Goal: Task Accomplishment & Management: Complete application form

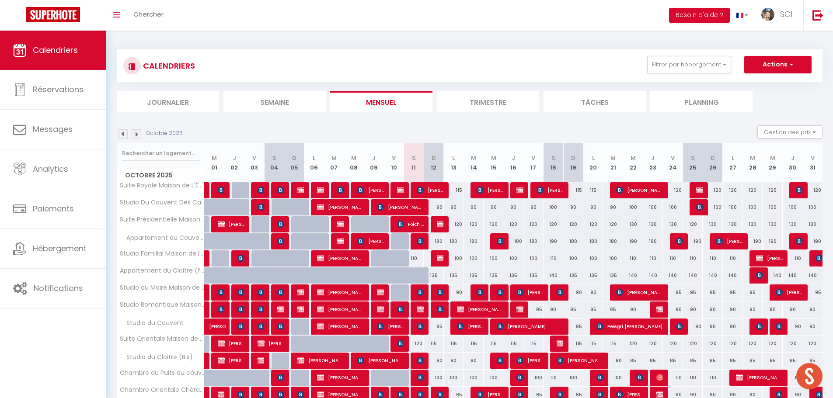
scroll to position [310, 0]
click at [160, 45] on div "CALENDRIERS Filtrer par hébergement Suites Suite Royale Maison de L'[DEMOGRAPHI…" at bounding box center [470, 305] width 706 height 529
click at [163, 73] on h3 "CALENDRIERS" at bounding box center [168, 66] width 54 height 20
click at [148, 17] on span "Chercher" at bounding box center [148, 14] width 30 height 9
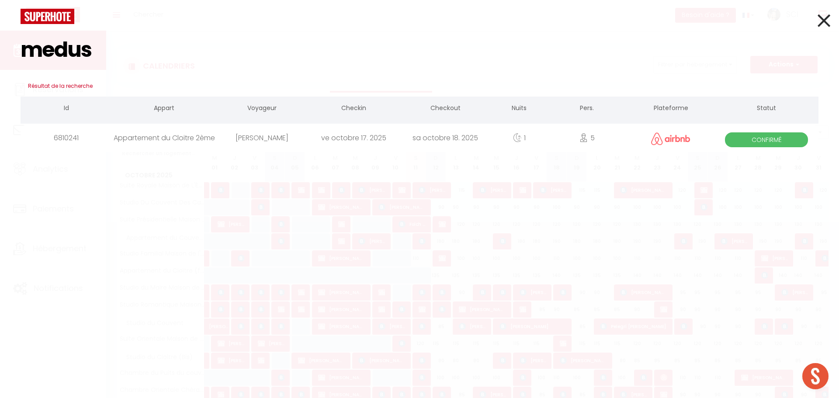
type input "medus"
click at [264, 143] on div "[PERSON_NAME]" at bounding box center [262, 138] width 92 height 28
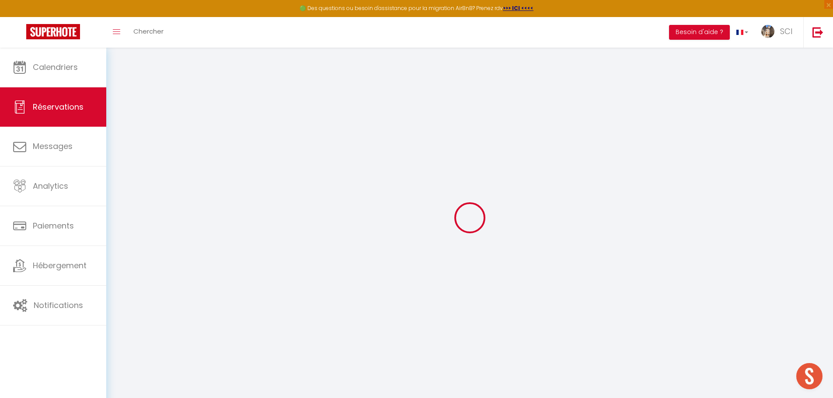
select select
checkbox input "false"
select select
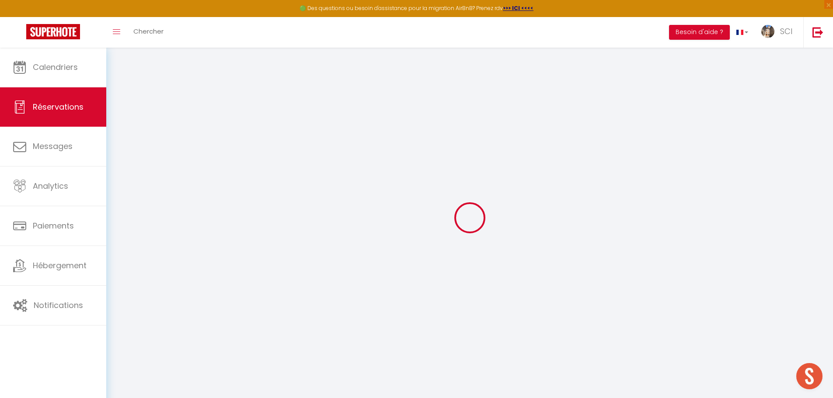
select select
checkbox input "false"
type textarea "veut 2 parking"
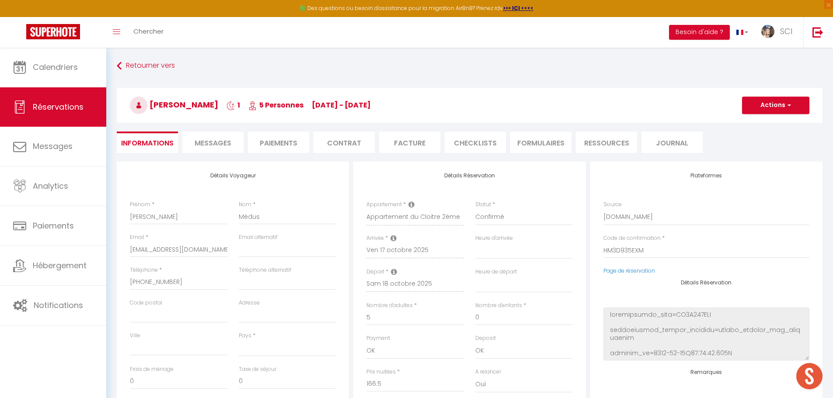
select select
type input "11.98"
select select
checkbox input "false"
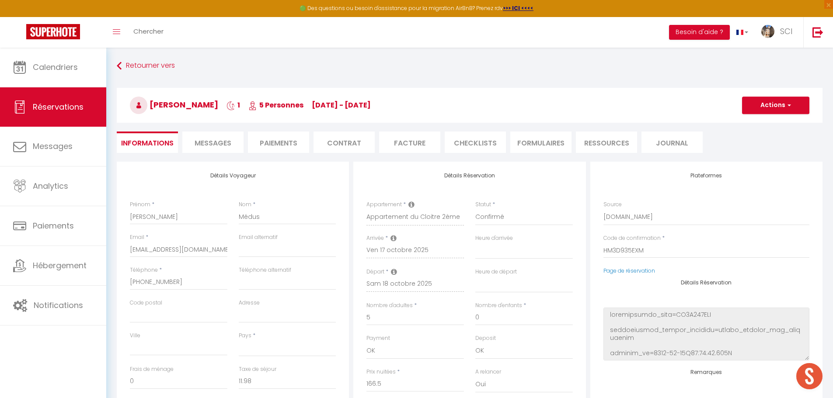
select select
checkbox input "false"
select select
drag, startPoint x: 210, startPoint y: 250, endPoint x: 181, endPoint y: 250, distance: 28.9
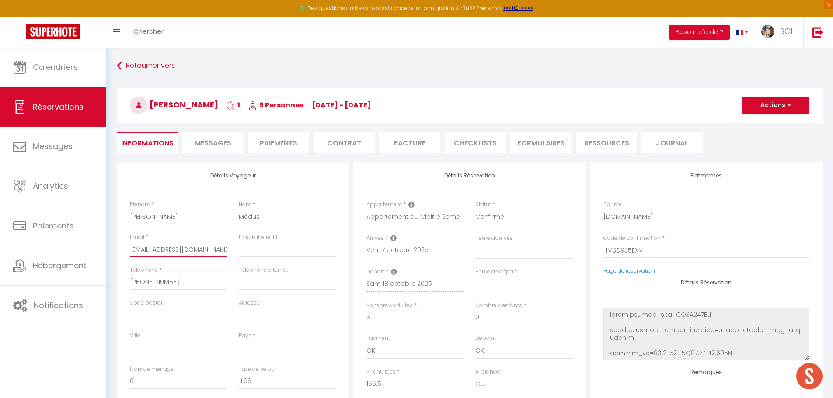
click at [181, 250] on input "[EMAIL_ADDRESS][DOMAIN_NAME]" at bounding box center [178, 250] width 97 height 16
click at [269, 250] on input "email" at bounding box center [287, 250] width 97 height 16
type input "l"
select select
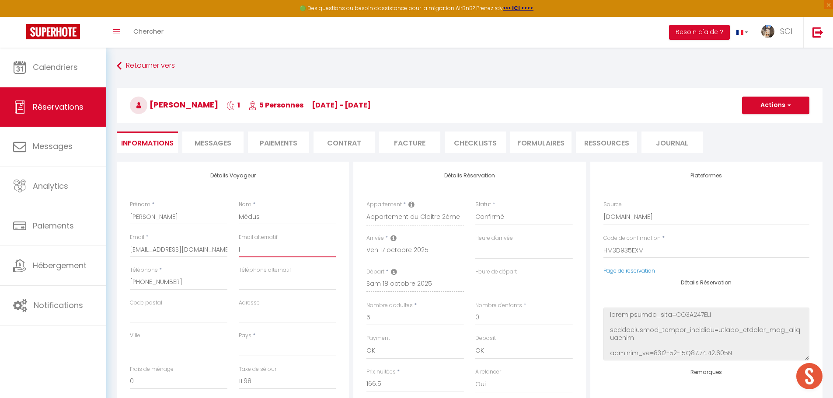
select select
checkbox input "false"
type input "la"
select select
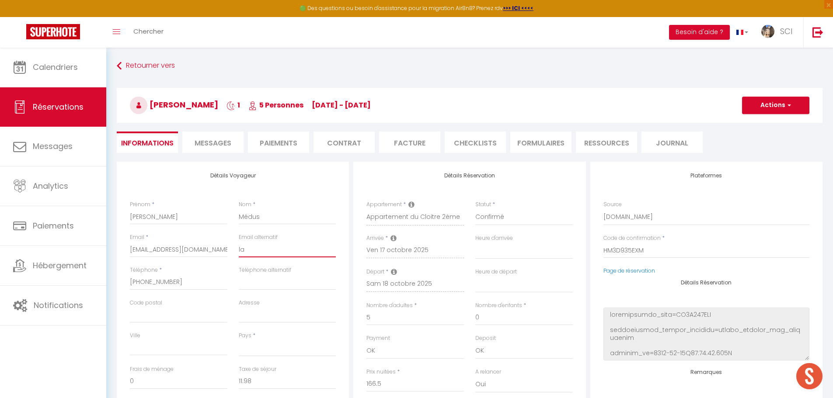
select select
checkbox input "false"
type input "lau"
select select
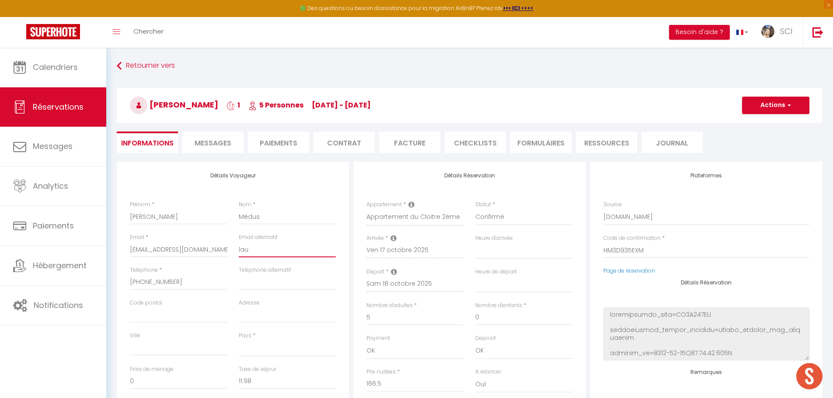
select select
checkbox input "false"
type input "laur"
select select
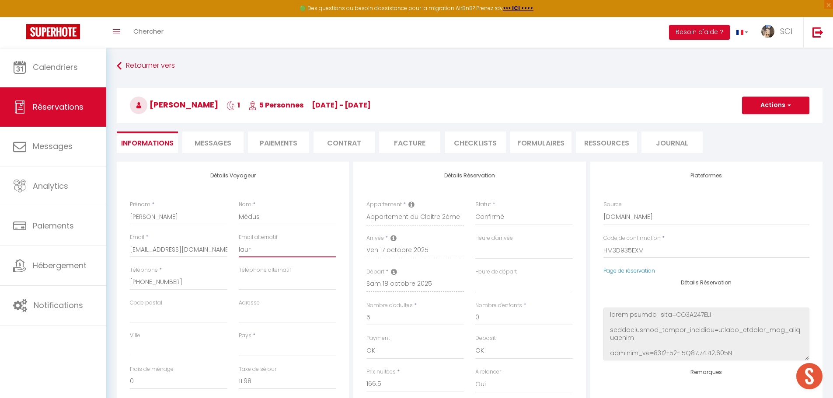
select select
checkbox input "false"
type input "[PERSON_NAME]"
select select
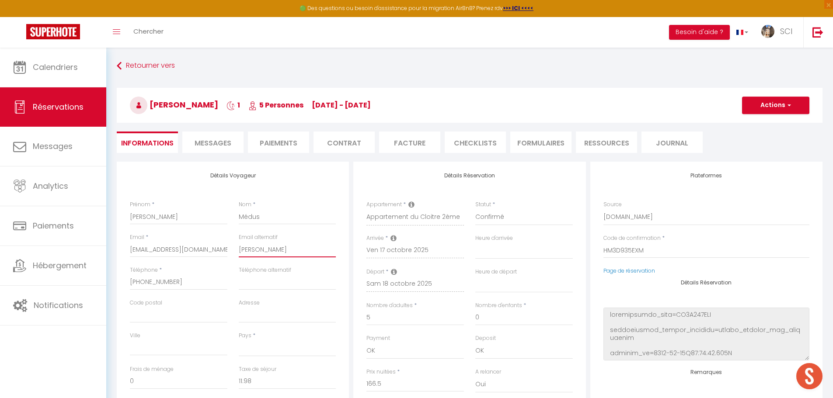
select select
checkbox input "false"
type input "lauram"
select select
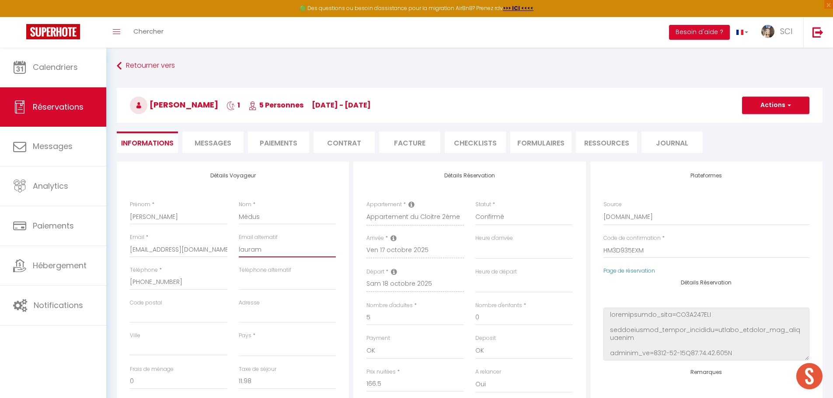
select select
checkbox input "false"
type input "laurame"
select select
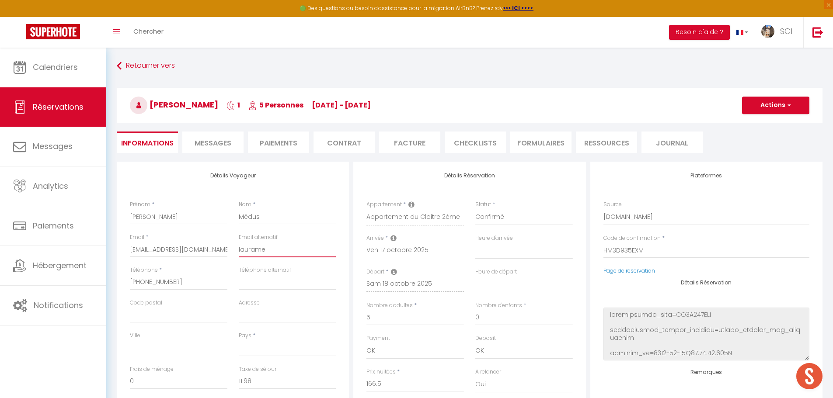
select select
checkbox input "false"
type input "lauramed"
select select
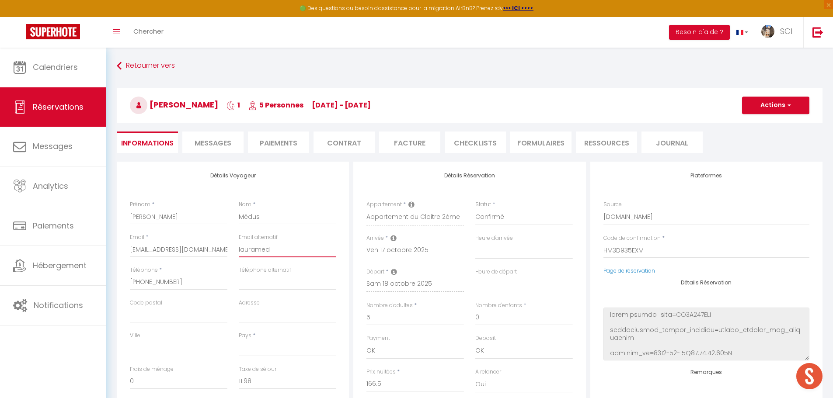
select select
checkbox input "false"
type input "laurameds"
select select
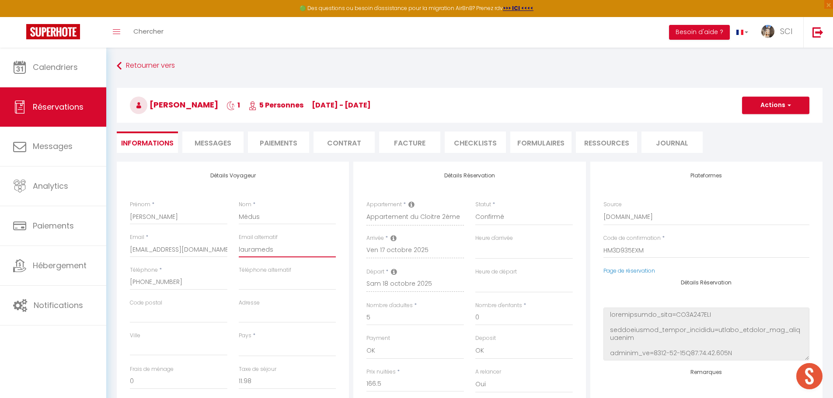
select select
checkbox input "false"
type input "laurameds@"
select select
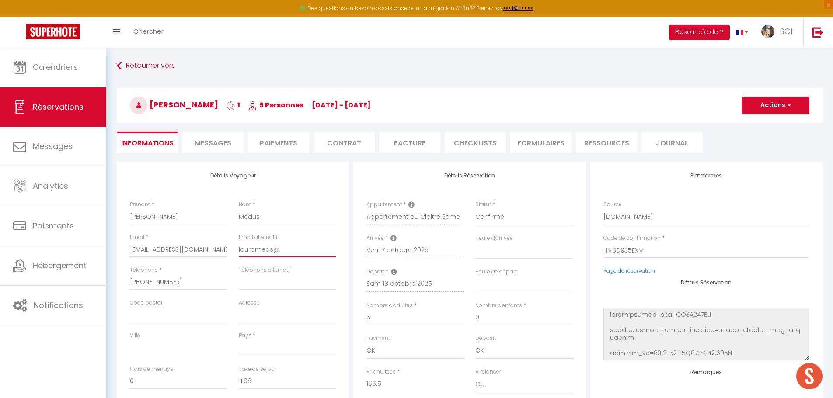
select select
checkbox input "false"
type input "laurameds@i"
select select
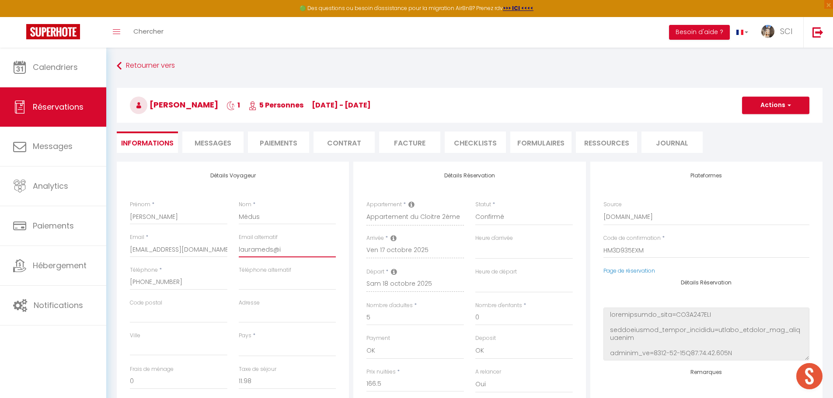
select select
checkbox input "false"
type input "laurameds@ic"
select select
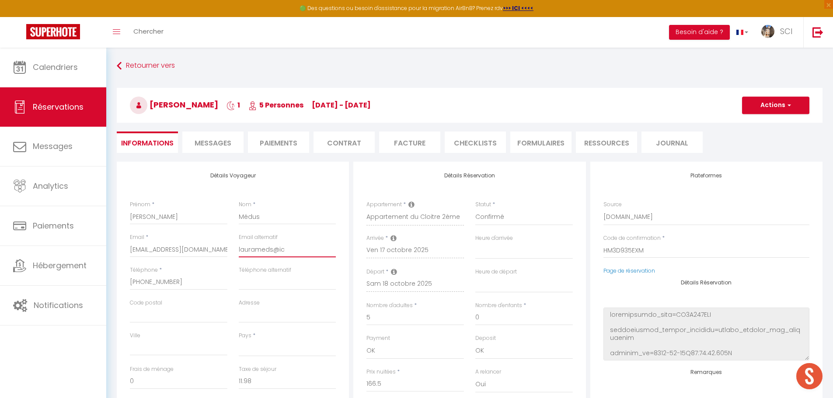
select select
checkbox input "false"
type input "laurameds@icl"
select select
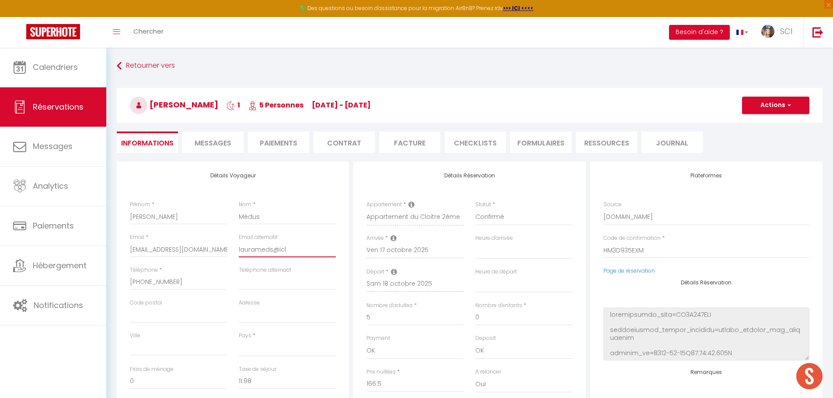
select select
checkbox input "false"
type input "laurameds@iclo"
select select
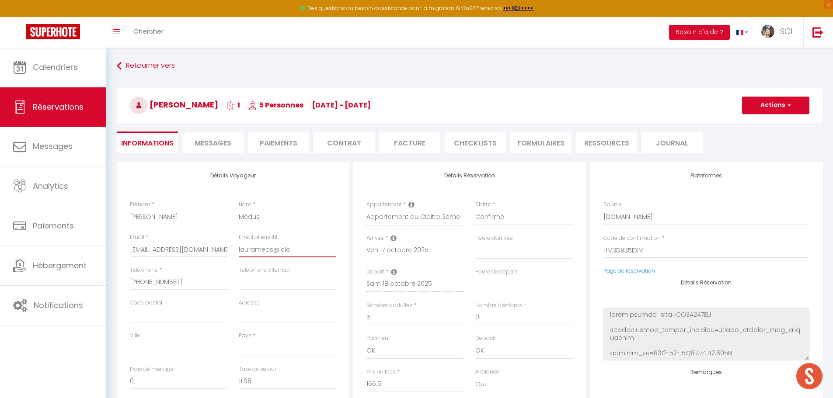
select select
checkbox input "false"
type input "laurameds@iclou"
select select
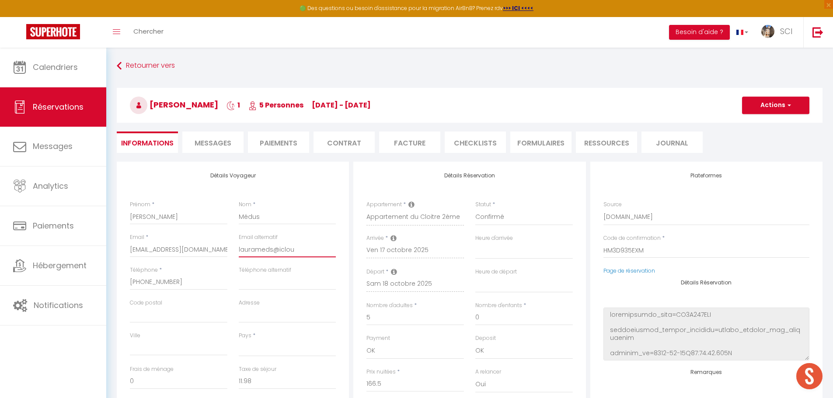
select select
checkbox input "false"
type input "[EMAIL_ADDRESS]"
select select
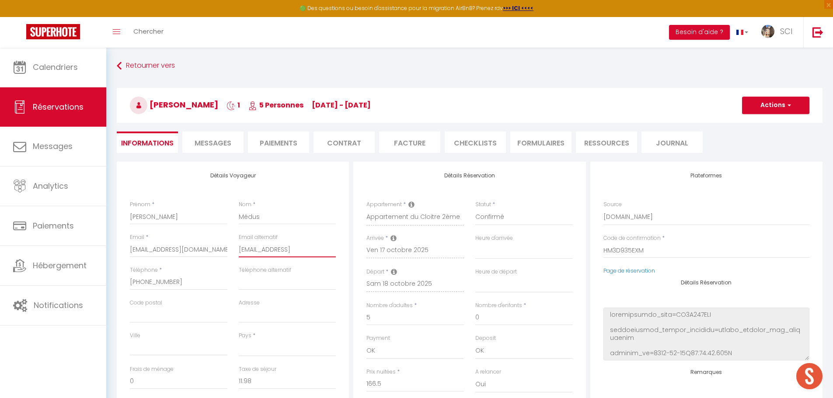
select select
checkbox input "false"
type input "[EMAIL_ADDRESS]."
select select
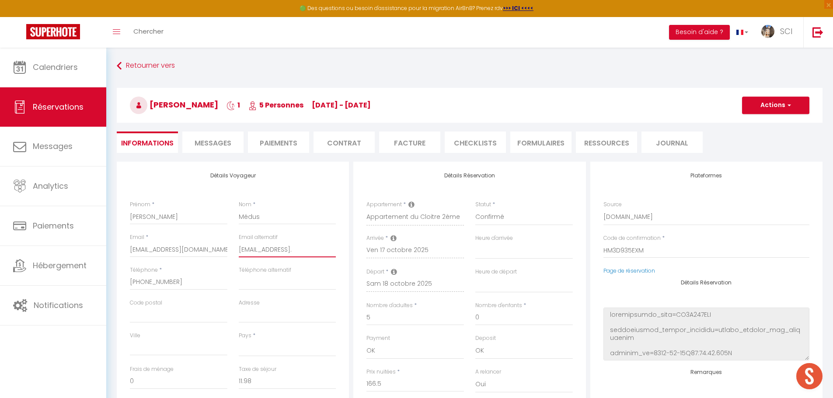
select select
checkbox input "false"
type input "laurameds@icloud.c"
select select
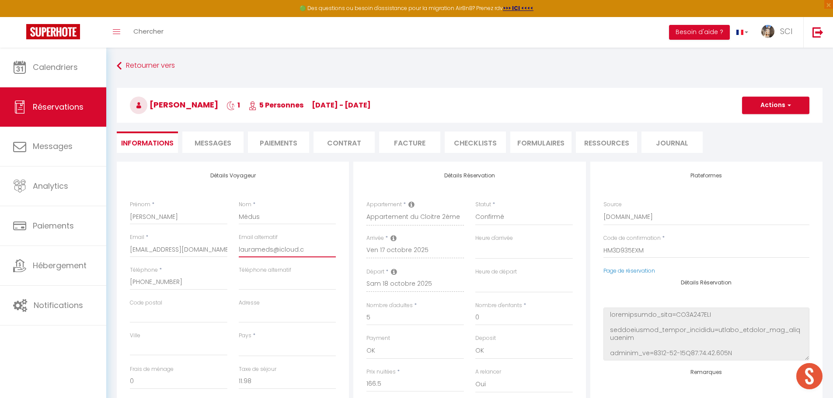
select select
checkbox input "false"
type input "[EMAIL_ADDRESS][DOMAIN_NAME]"
select select
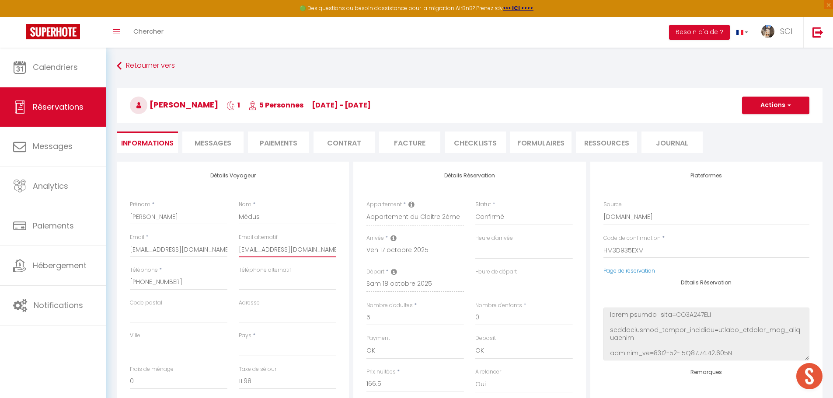
select select
checkbox input "false"
type input "[EMAIL_ADDRESS][DOMAIN_NAME]"
select select
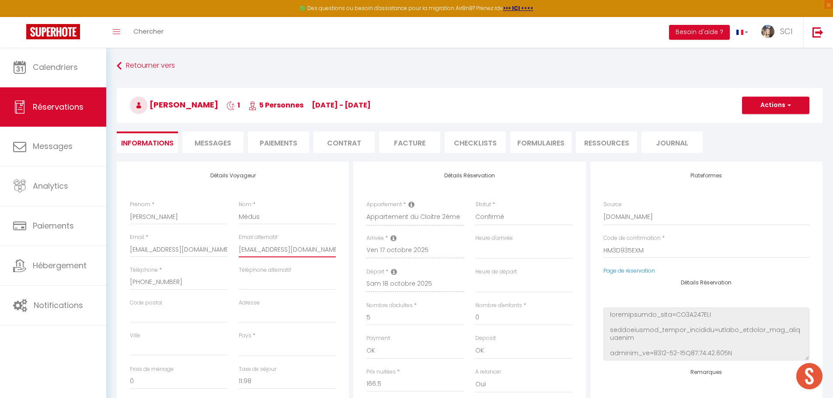
select select
checkbox input "false"
drag, startPoint x: 316, startPoint y: 248, endPoint x: 239, endPoint y: 251, distance: 77.0
click at [239, 251] on input "[EMAIL_ADDRESS][DOMAIN_NAME]" at bounding box center [287, 250] width 97 height 16
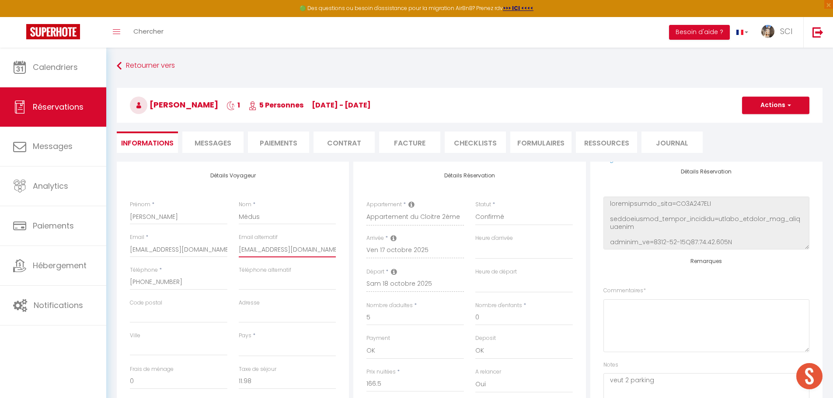
type input "[EMAIL_ADDRESS][DOMAIN_NAME]"
click at [766, 106] on button "Actions" at bounding box center [775, 105] width 67 height 17
click at [749, 125] on link "Enregistrer" at bounding box center [766, 124] width 69 height 11
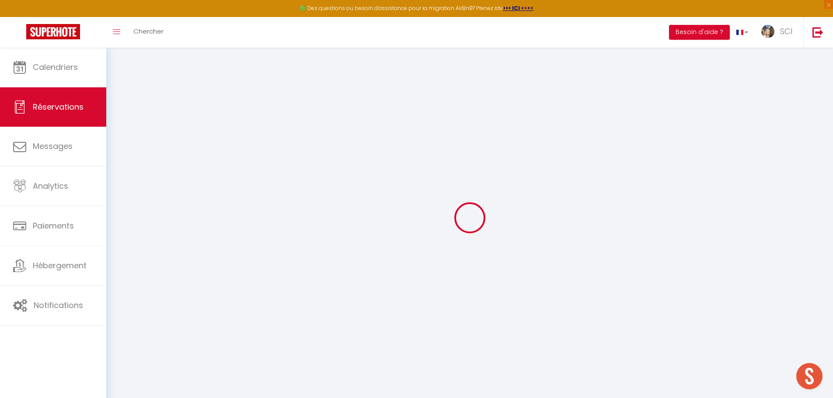
select select "not_cancelled"
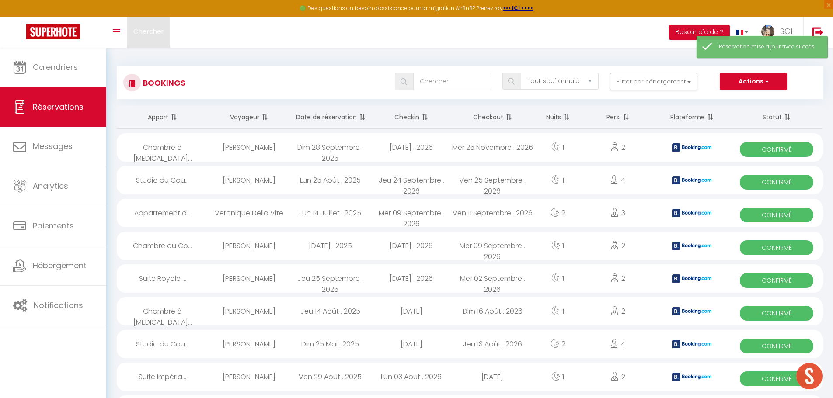
click at [151, 39] on link "Chercher" at bounding box center [148, 32] width 43 height 31
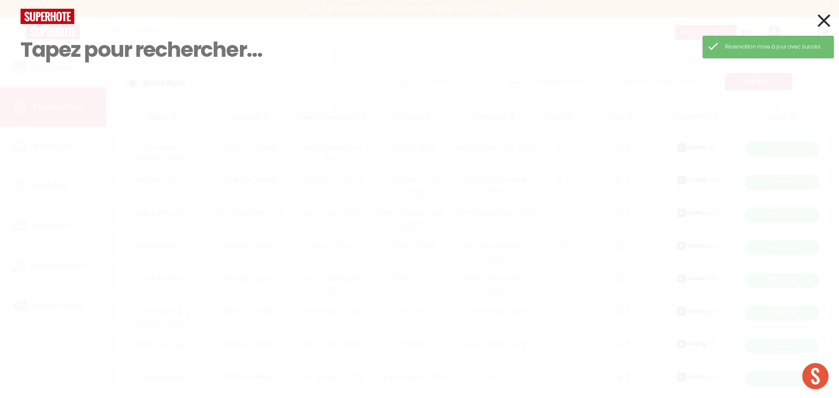
paste input "[EMAIL_ADDRESS][DOMAIN_NAME]"
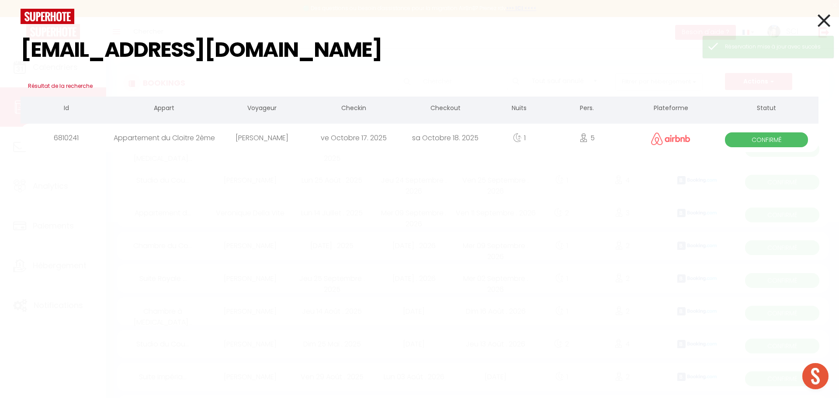
type input "[EMAIL_ADDRESS][DOMAIN_NAME]"
click at [274, 139] on div "[PERSON_NAME]" at bounding box center [262, 138] width 92 height 28
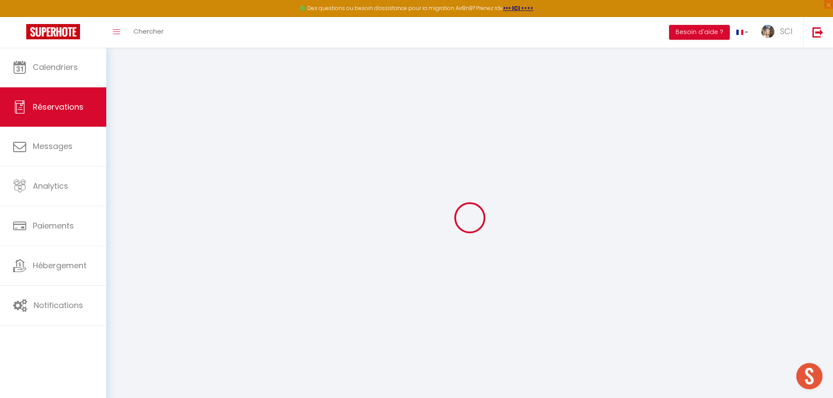
select select
checkbox input "false"
type textarea "veut 2 parking"
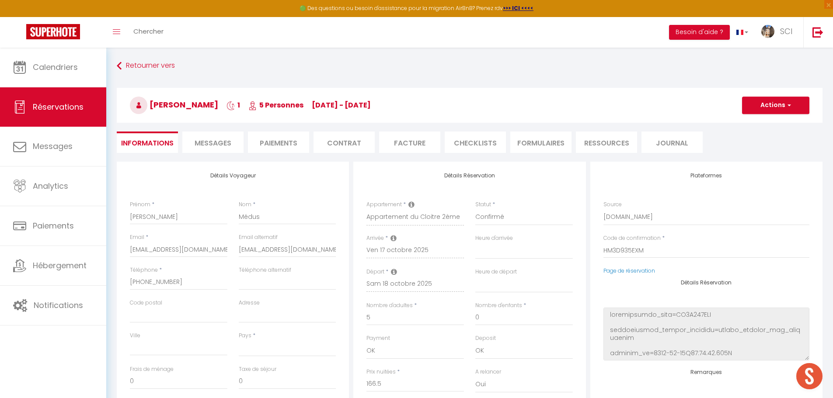
select select
type input "11.98"
select select
checkbox input "false"
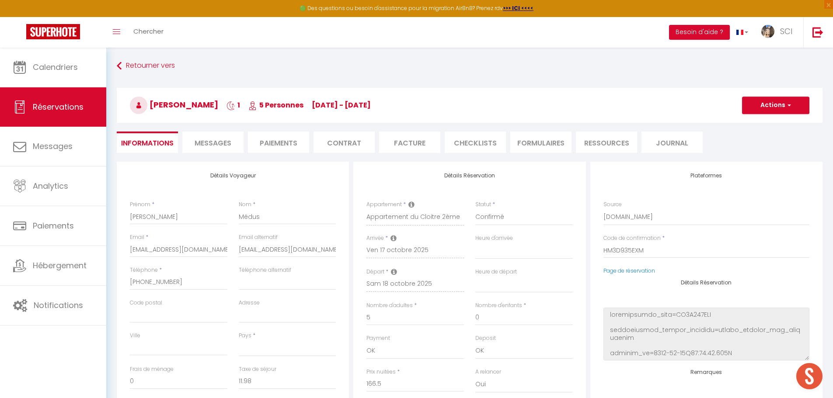
select select
checkbox input "false"
select select
click at [289, 140] on li "Paiements" at bounding box center [278, 142] width 61 height 21
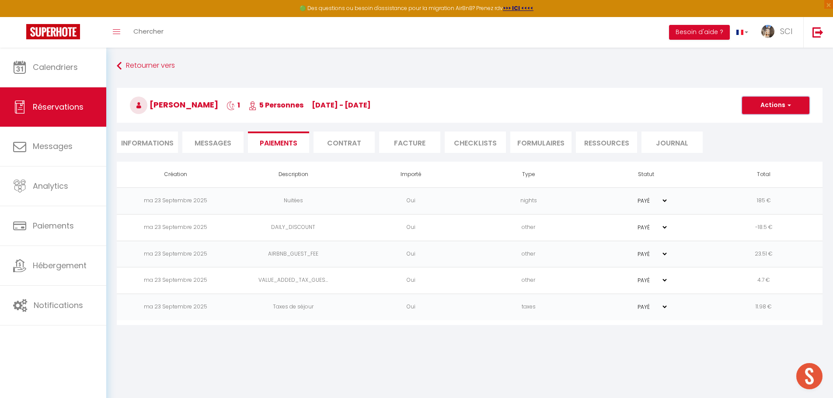
click at [782, 104] on button "Actions" at bounding box center [775, 105] width 67 height 17
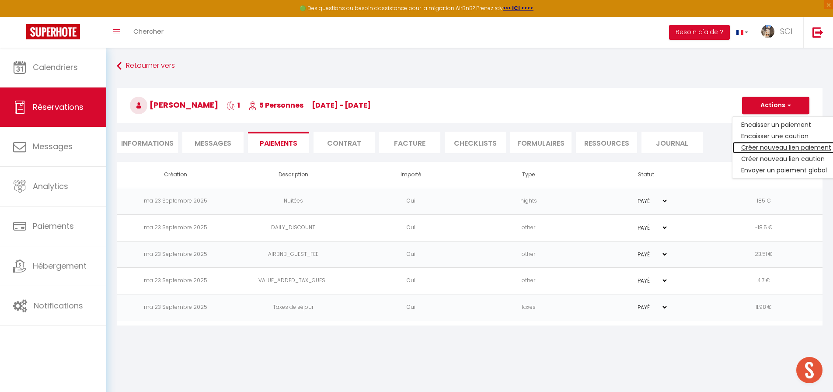
click at [753, 147] on link "Créer nouveau lien paiement" at bounding box center [786, 147] width 108 height 11
select select "nights"
type input "[EMAIL_ADDRESS][DOMAIN_NAME]"
select select "2585"
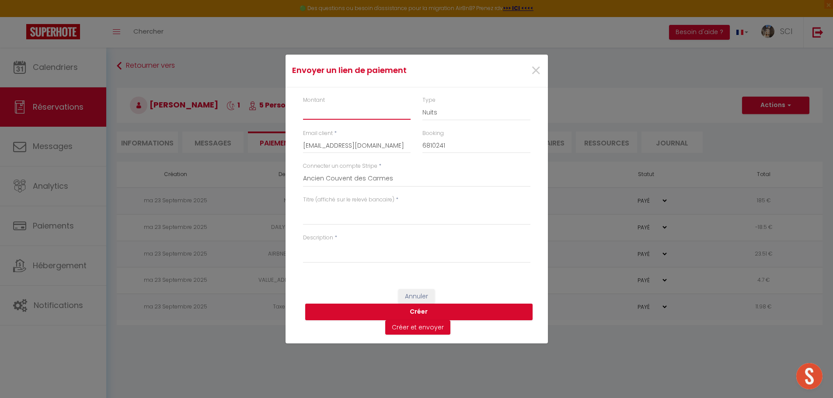
click at [366, 115] on input "Montant" at bounding box center [357, 112] width 108 height 16
type input "16"
click at [339, 218] on textarea "Titre (affiché sur le relevé bancaire)" at bounding box center [416, 214] width 227 height 21
type textarea "parking"
click at [344, 261] on textarea "Description" at bounding box center [416, 252] width 227 height 21
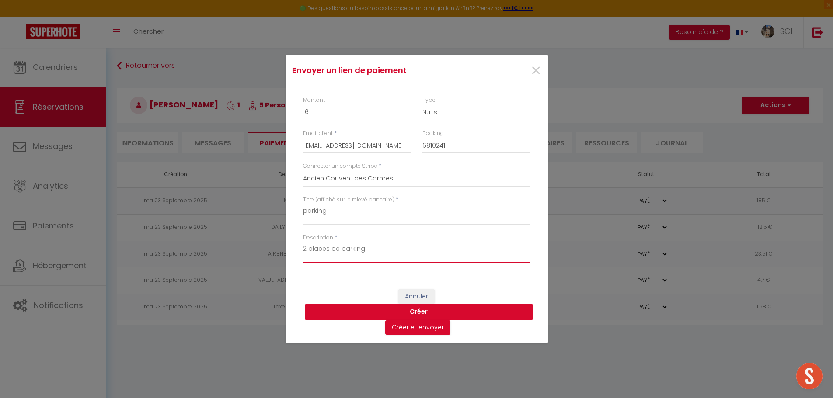
type textarea "2 places de parking"
click at [416, 310] on button "Créer" at bounding box center [418, 312] width 227 height 17
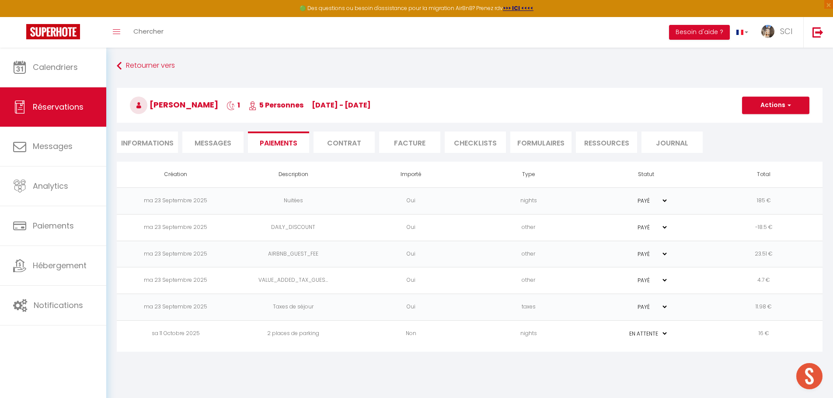
click at [654, 332] on select "PAYÉ EN ATTENTE" at bounding box center [646, 334] width 44 height 8
click at [624, 330] on select "PAYÉ EN ATTENTE" at bounding box center [646, 334] width 44 height 8
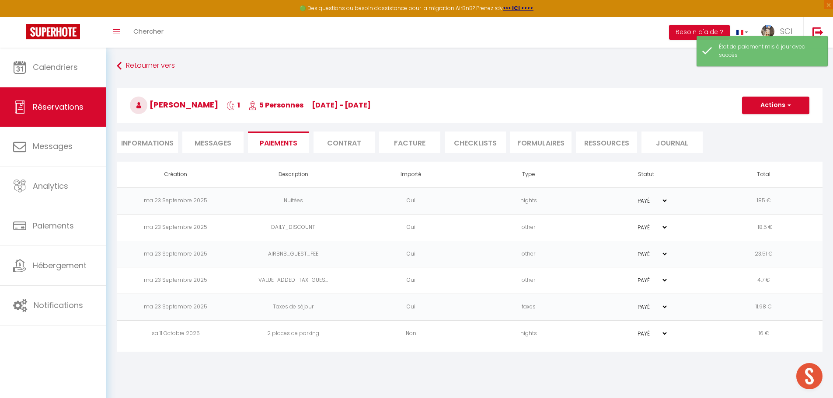
click at [649, 333] on select "PAYÉ EN ATTENTE" at bounding box center [646, 334] width 44 height 8
select select "0"
click at [624, 330] on select "PAYÉ EN ATTENTE" at bounding box center [646, 334] width 44 height 8
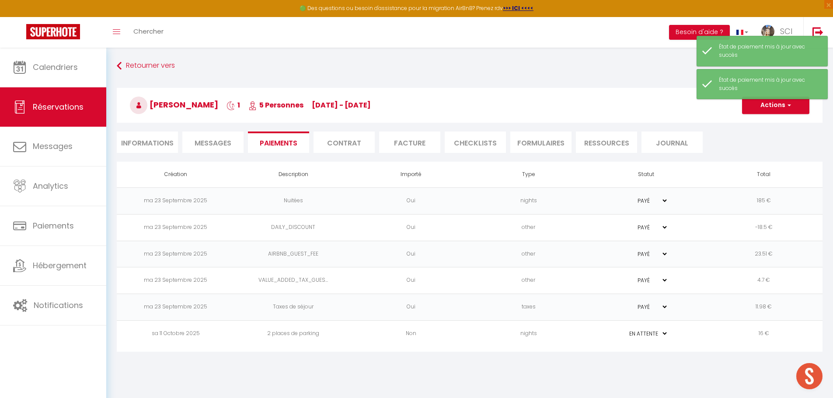
click at [145, 142] on li "Informations" at bounding box center [147, 142] width 61 height 21
select select
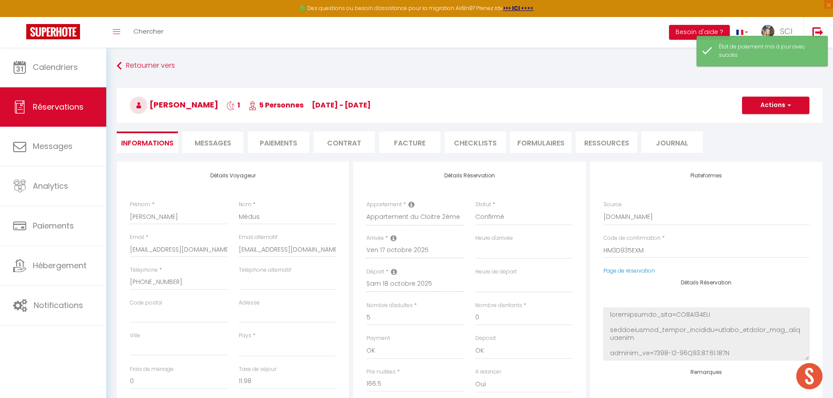
click at [285, 144] on li "Paiements" at bounding box center [278, 142] width 61 height 21
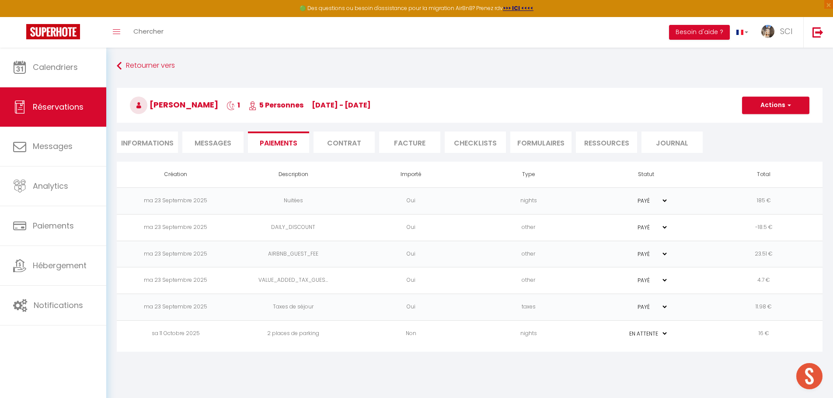
click at [298, 332] on td "2 places de parking" at bounding box center [293, 334] width 118 height 27
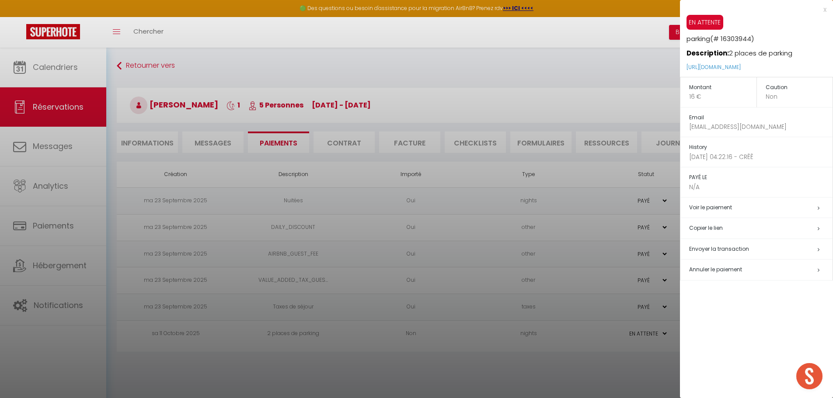
click at [712, 248] on span "Envoyer la transaction" at bounding box center [719, 248] width 60 height 7
type input "[EMAIL_ADDRESS][DOMAIN_NAME]"
type input "Payment request"
type textarea "Hi, We invite you to click on the link below to make the payment: Title : parki…"
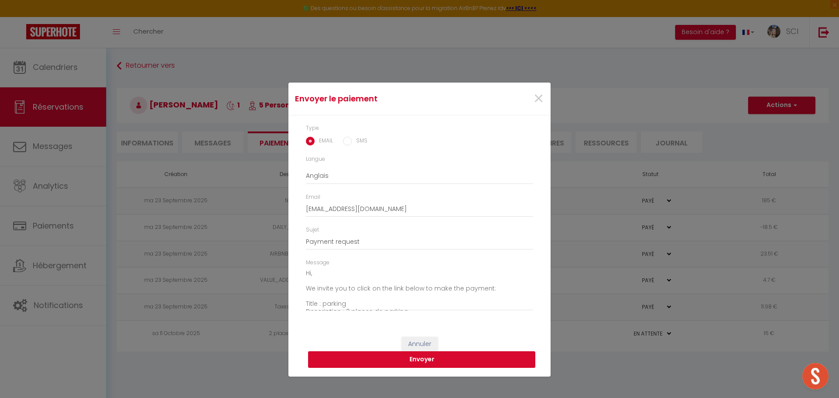
click at [428, 360] on button "Envoyer" at bounding box center [421, 359] width 227 height 17
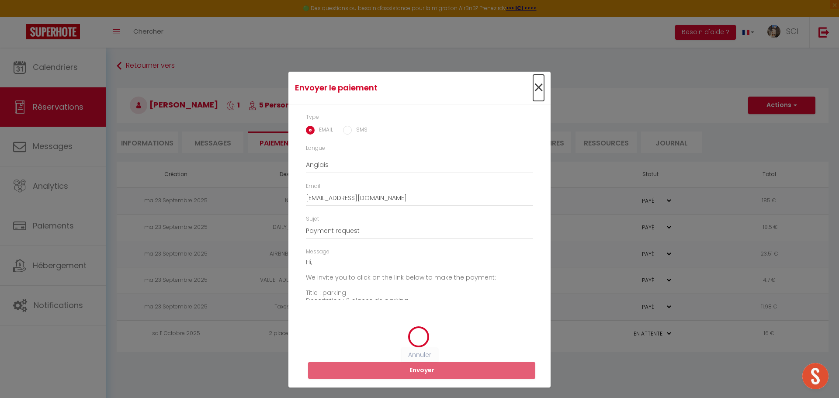
click at [539, 86] on span "×" at bounding box center [538, 88] width 11 height 26
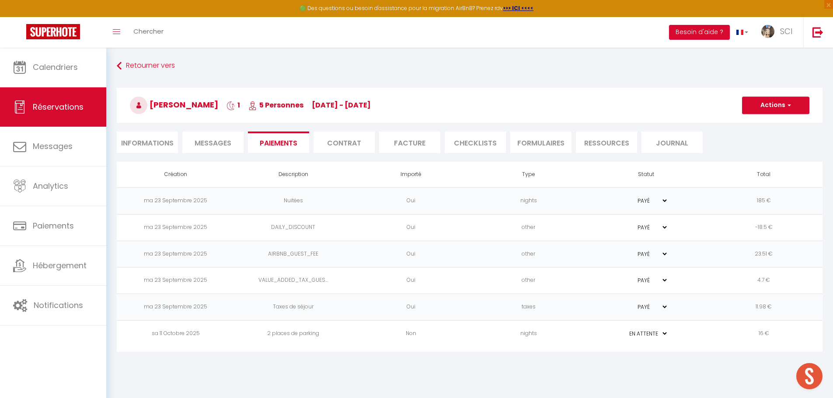
click at [289, 335] on td "2 places de parking" at bounding box center [293, 334] width 118 height 27
type input "[EMAIL_ADDRESS][DOMAIN_NAME]"
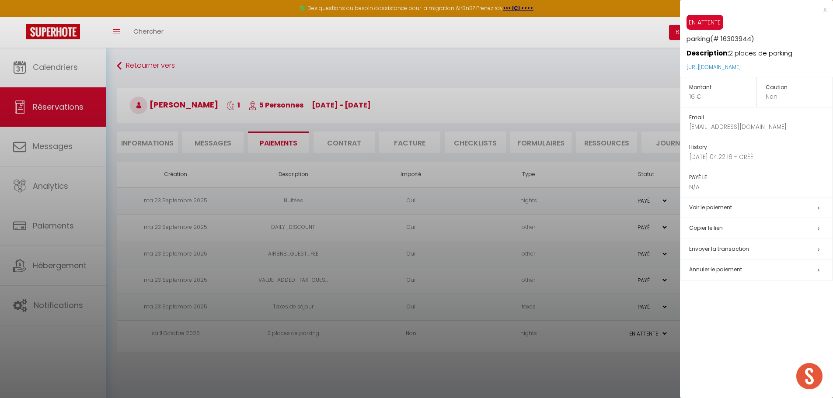
click at [715, 250] on span "Envoyer la transaction" at bounding box center [719, 248] width 60 height 7
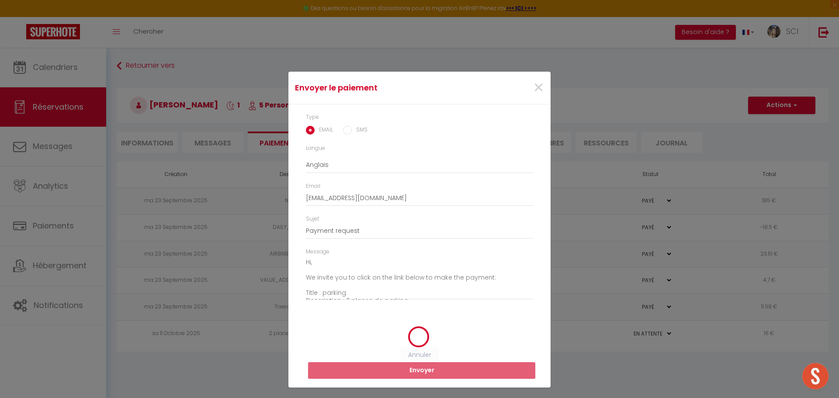
click at [343, 129] on input "SMS" at bounding box center [347, 130] width 9 height 9
radio input "true"
radio input "false"
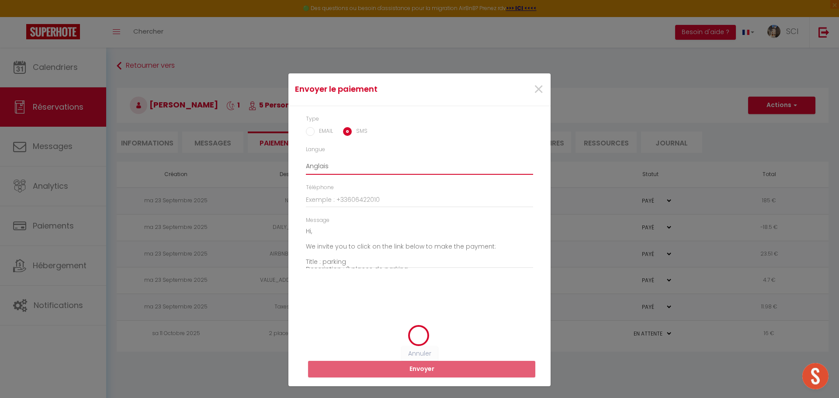
click at [336, 168] on select "Anglais Français Espagnol Portugais" at bounding box center [419, 166] width 227 height 17
select select "fr"
click at [306, 158] on select "Anglais Français Espagnol Portugais" at bounding box center [419, 166] width 227 height 17
type textarea "Bonjour, Nous vous invitons à cliquer sur le lien ci-dessous pour effectuer le …"
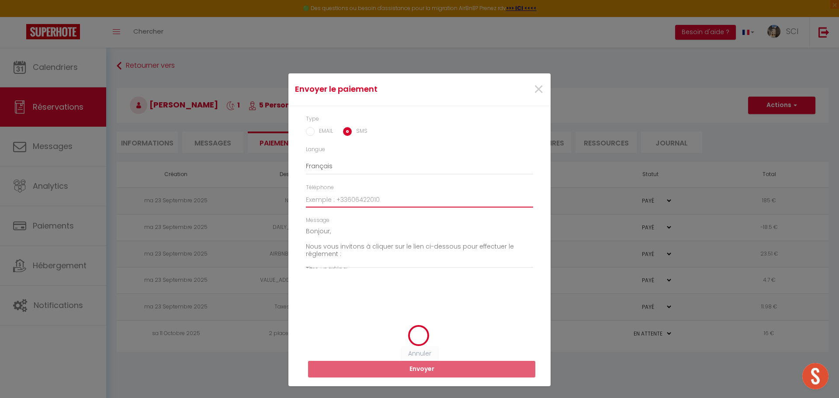
click at [356, 200] on input "Téléphone" at bounding box center [419, 200] width 227 height 16
click at [304, 130] on div "Type EMAIL SMS" at bounding box center [419, 130] width 239 height 31
click at [308, 130] on input "EMAIL" at bounding box center [310, 131] width 9 height 9
radio input "true"
radio input "false"
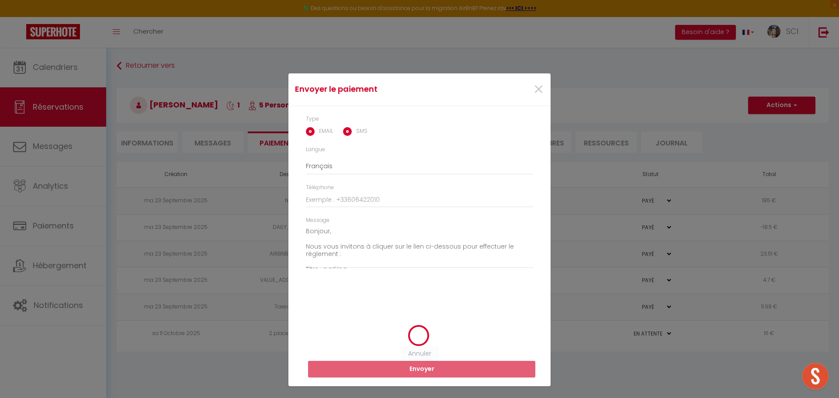
type input "[EMAIL_ADDRESS][DOMAIN_NAME]"
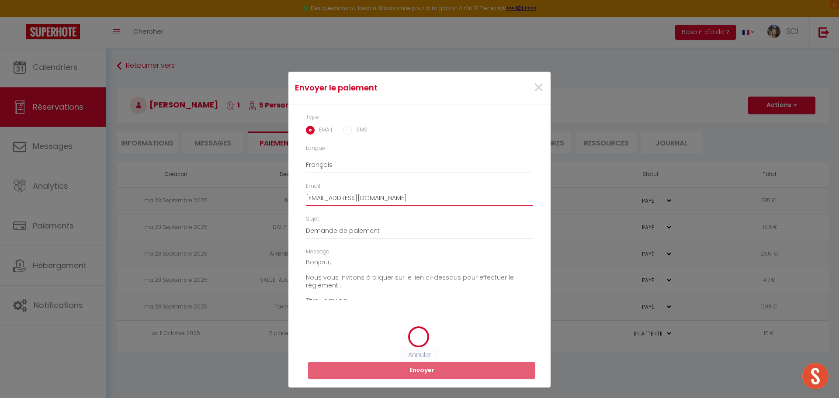
drag, startPoint x: 472, startPoint y: 198, endPoint x: 284, endPoint y: 208, distance: 187.8
click at [284, 208] on div "Envoyer le paiement × Type EMAIL SMS Langue Anglais Français Espagnol Portugais…" at bounding box center [419, 199] width 839 height 398
paste input "[EMAIL_ADDRESS][DOMAIN_NAME]"
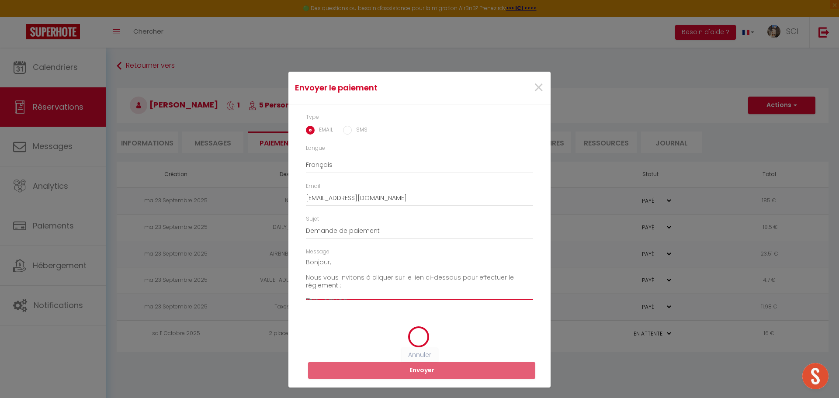
click at [393, 292] on textarea "Bonjour, Nous vous invitons à cliquer sur le lien ci-dessous pour effectuer le …" at bounding box center [419, 278] width 227 height 44
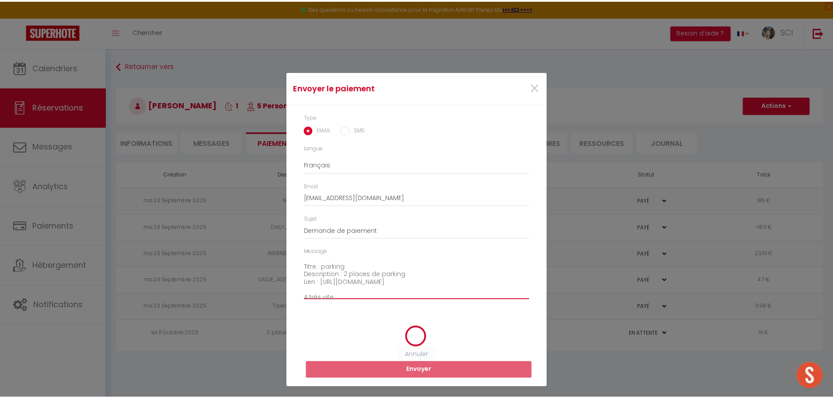
scroll to position [44, 0]
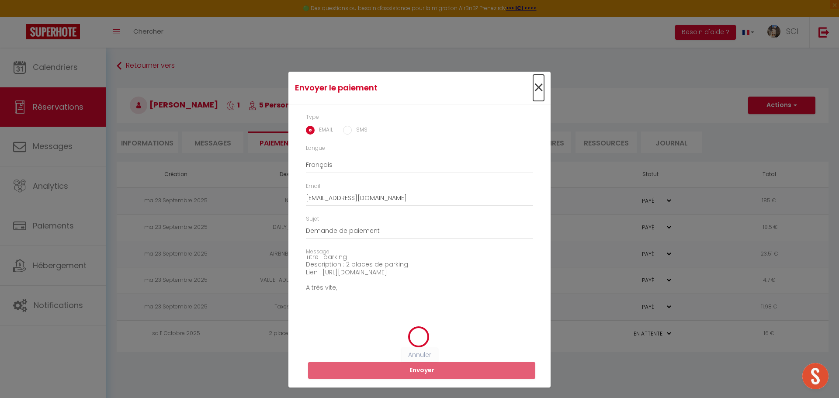
click at [537, 87] on span "×" at bounding box center [538, 88] width 11 height 26
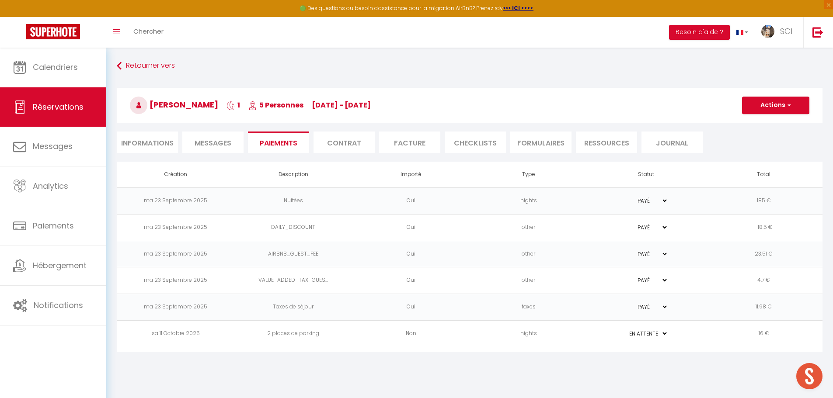
click at [212, 142] on span "Messages" at bounding box center [213, 143] width 37 height 10
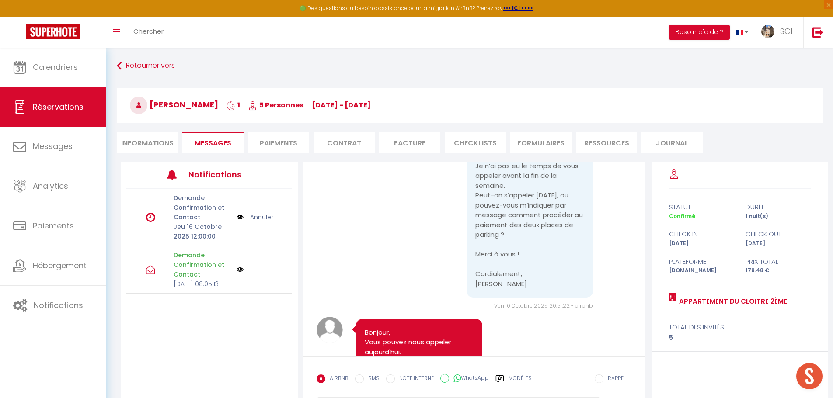
scroll to position [1811, 0]
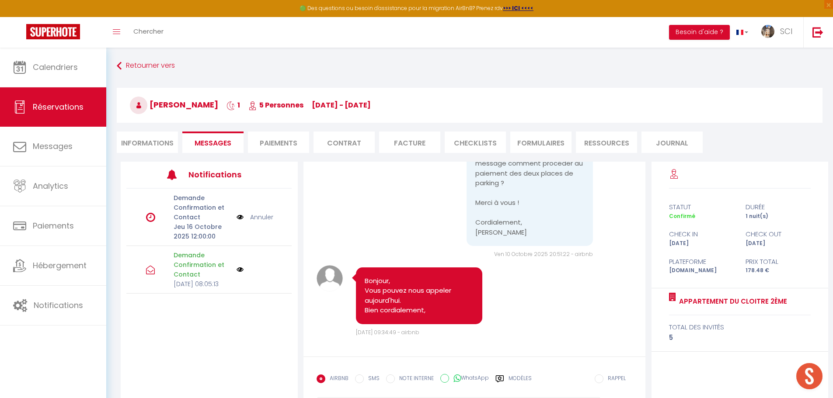
click at [277, 139] on li "Paiements" at bounding box center [278, 142] width 61 height 21
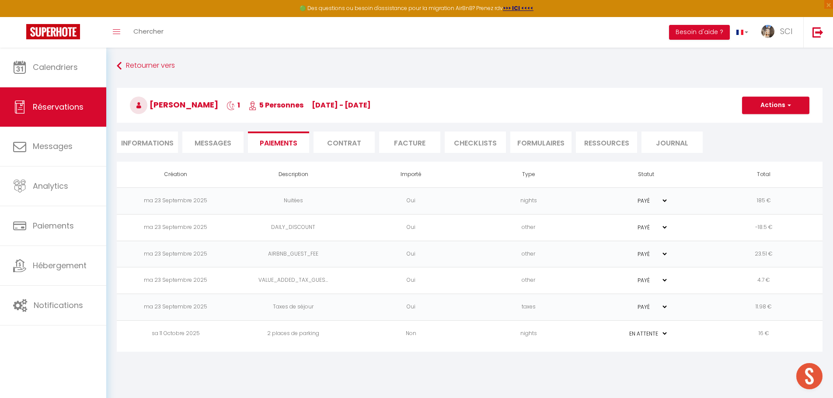
click at [305, 332] on td "2 places de parking" at bounding box center [293, 334] width 118 height 27
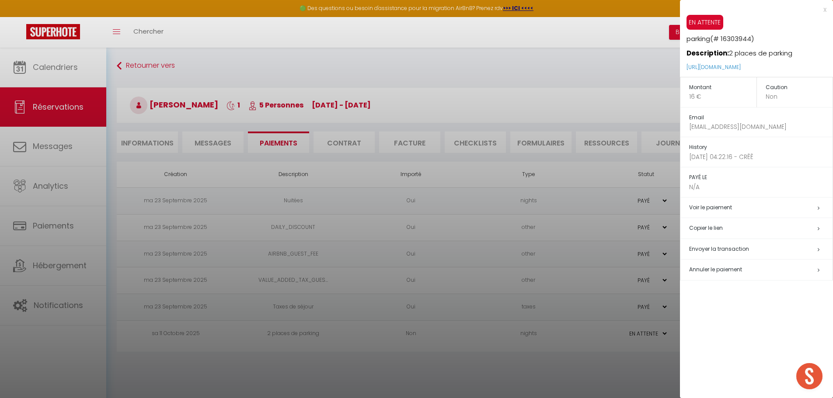
click at [721, 247] on span "Envoyer la transaction" at bounding box center [719, 248] width 60 height 7
type input "[EMAIL_ADDRESS][DOMAIN_NAME]"
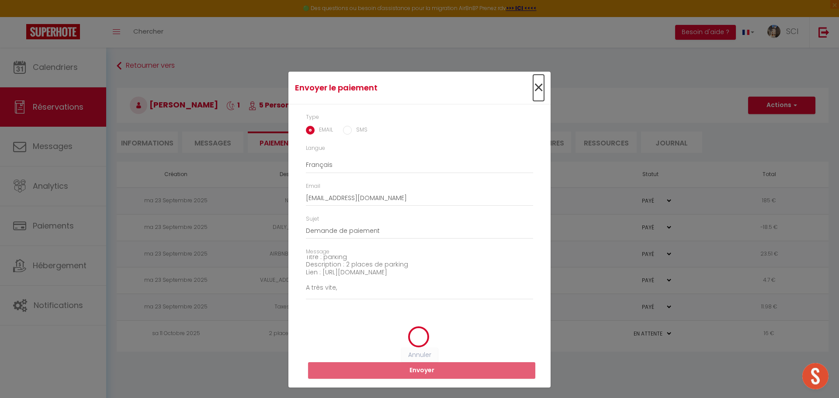
click at [535, 85] on span "×" at bounding box center [538, 88] width 11 height 26
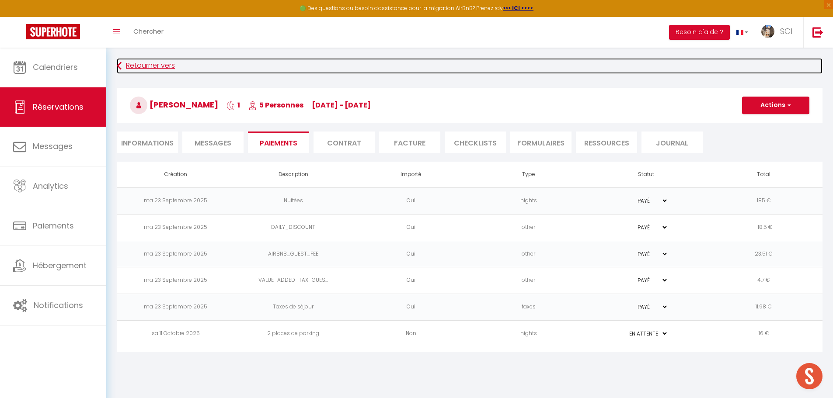
click at [135, 62] on link "Retourner vers" at bounding box center [470, 66] width 706 height 16
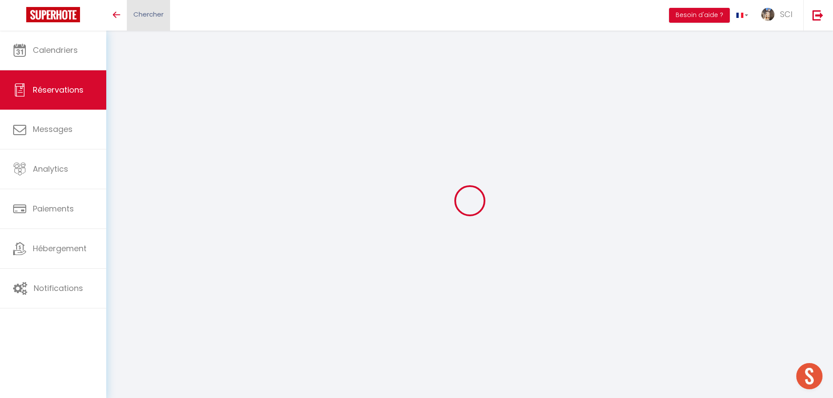
scroll to position [310, 0]
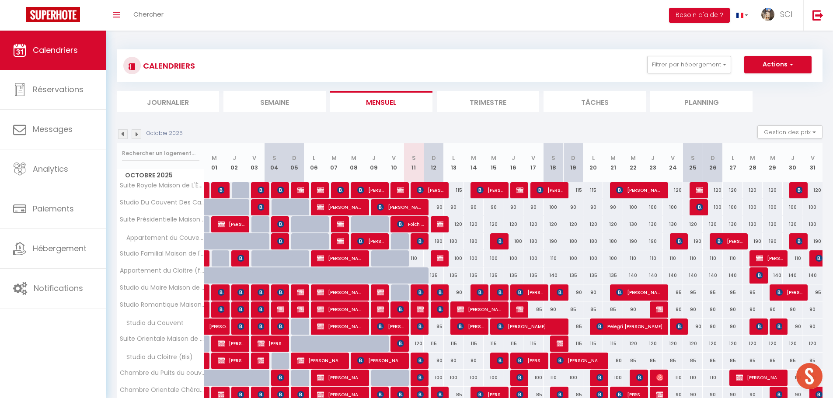
scroll to position [310, 0]
click at [147, 17] on span "Chercher" at bounding box center [148, 14] width 30 height 9
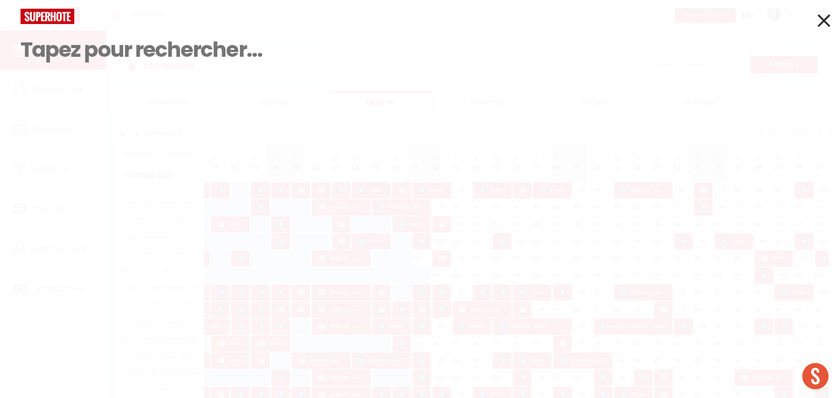
paste input "[EMAIL_ADDRESS][DOMAIN_NAME]"
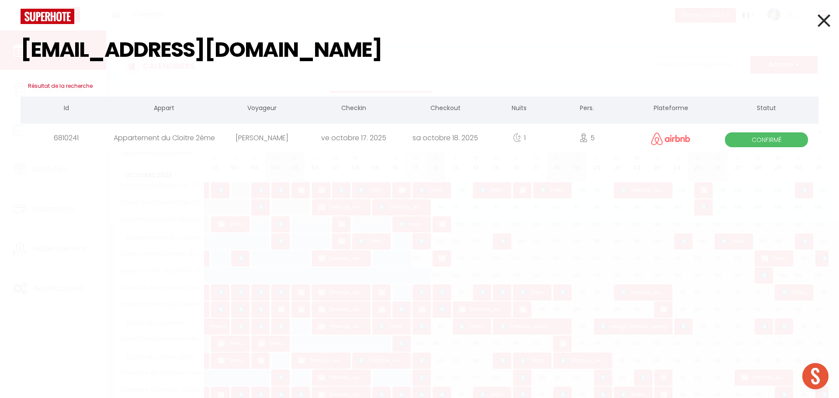
type input "[EMAIL_ADDRESS][DOMAIN_NAME]"
click at [215, 139] on div "Appartement du Cloitre 2ème" at bounding box center [164, 138] width 104 height 28
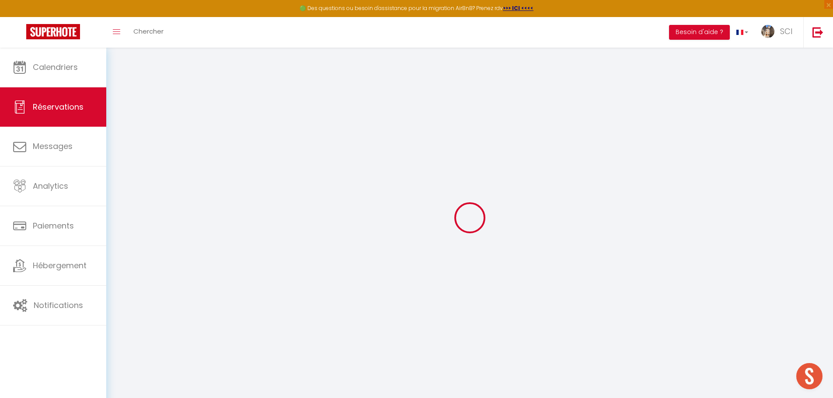
select select "0"
select select
checkbox input "false"
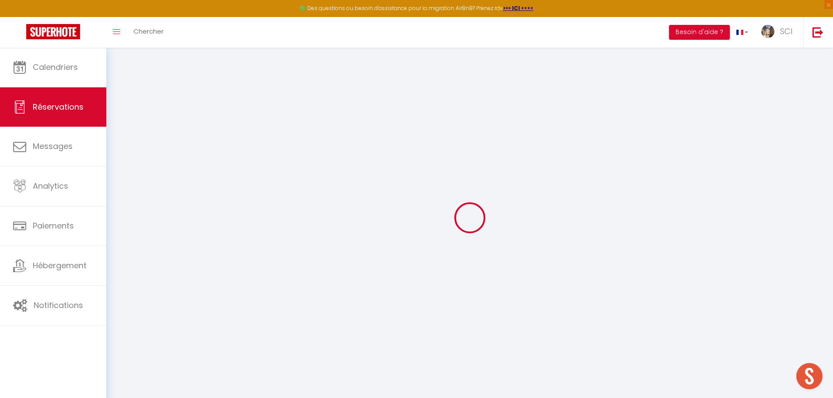
select select
checkbox input "false"
type textarea "veut 2 parking"
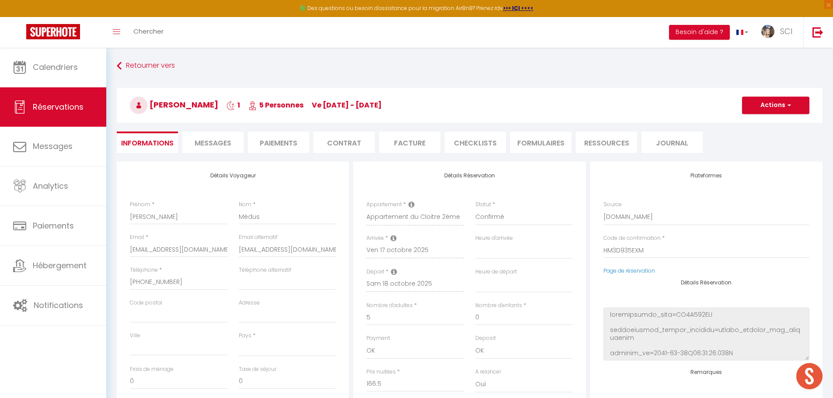
select select
type input "11.98"
select select
checkbox input "false"
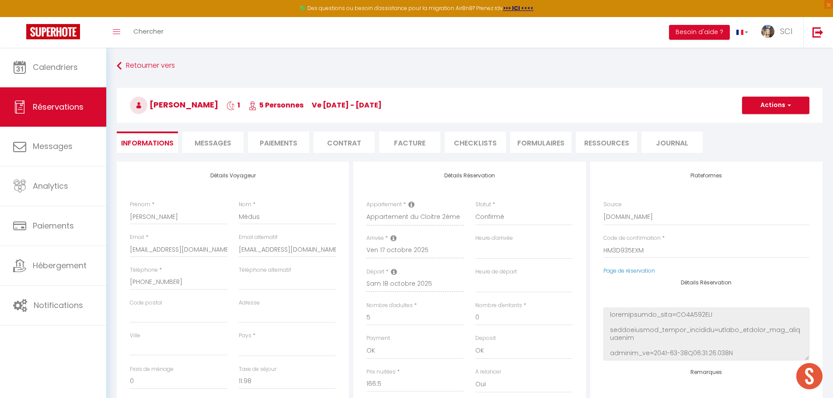
select select
checkbox input "false"
select select
click at [285, 143] on li "Paiements" at bounding box center [278, 142] width 61 height 21
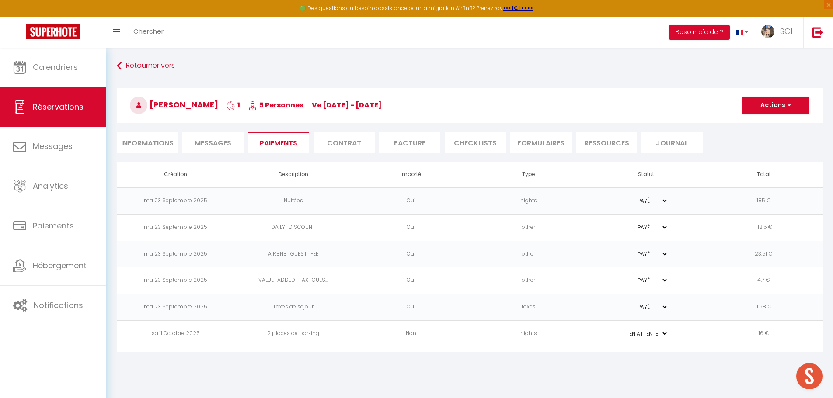
click at [297, 334] on td "2 places de parking" at bounding box center [293, 334] width 118 height 27
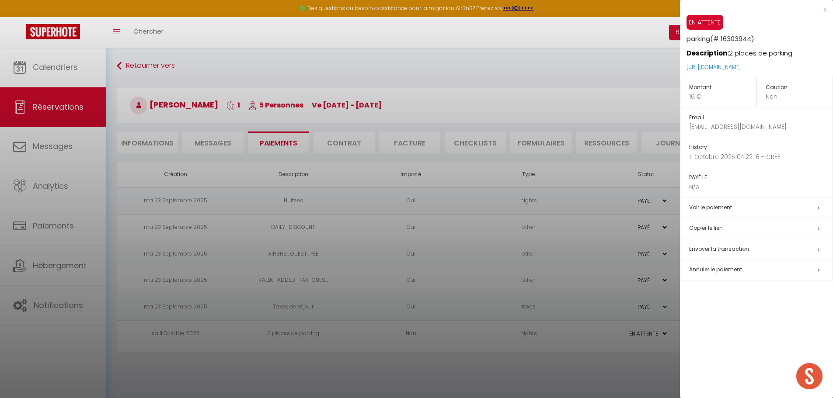
click at [712, 248] on span "Envoyer la transaction" at bounding box center [719, 248] width 60 height 7
type input "[EMAIL_ADDRESS][DOMAIN_NAME]"
type input "Payment request"
type textarea "Hi, We invite you to click on the link below to make the payment: Title : parki…"
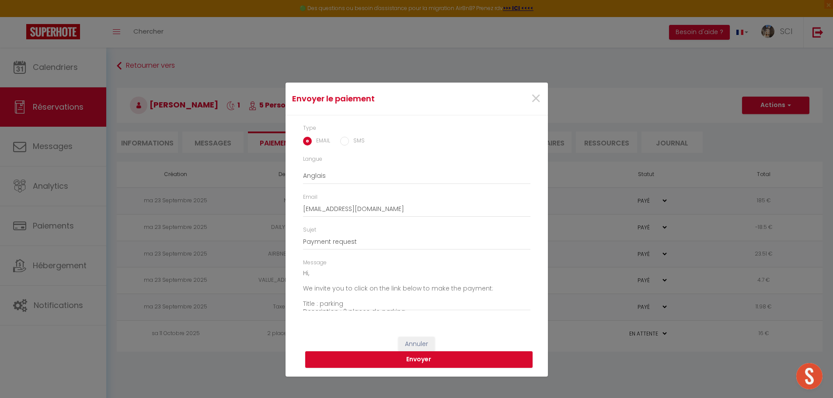
click at [342, 141] on input "SMS" at bounding box center [344, 141] width 9 height 9
radio input "true"
radio input "false"
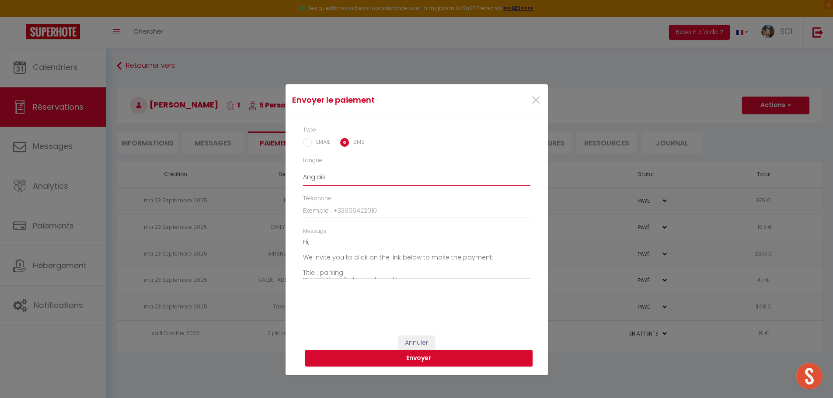
click at [335, 179] on select "Anglais Français Espagnol Portugais" at bounding box center [416, 177] width 227 height 17
select select "fr"
click at [303, 169] on select "Anglais Français Espagnol Portugais" at bounding box center [416, 177] width 227 height 17
type textarea "Bonjour, Nous vous invitons à cliquer sur le lien ci-dessous pour effectuer le …"
click at [343, 216] on input "Téléphone" at bounding box center [416, 211] width 227 height 16
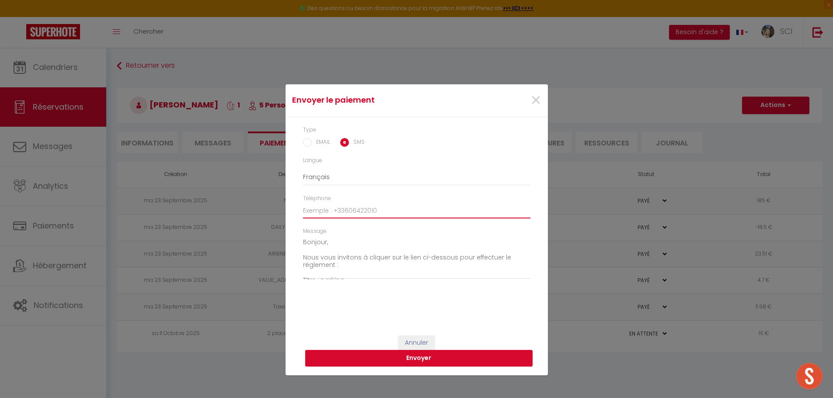
paste input "[EMAIL_ADDRESS][DOMAIN_NAME]"
type input "[EMAIL_ADDRESS][DOMAIN_NAME]"
click at [432, 357] on button "Envoyer" at bounding box center [418, 358] width 227 height 17
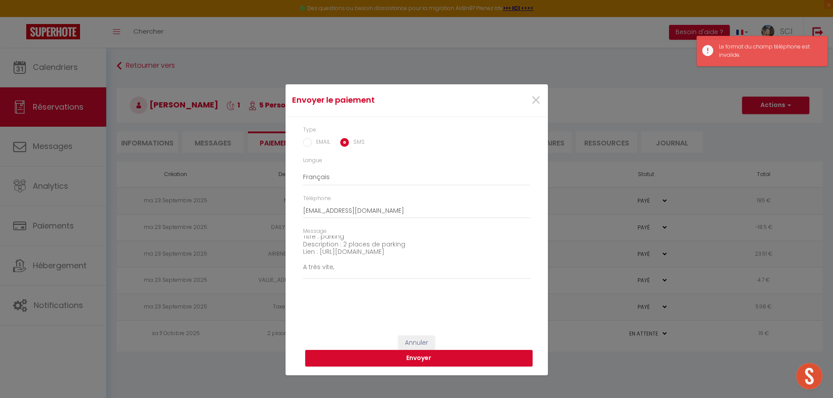
click at [311, 145] on input "EMAIL" at bounding box center [307, 142] width 9 height 9
radio input "true"
radio input "false"
type input "[EMAIL_ADDRESS][DOMAIN_NAME]"
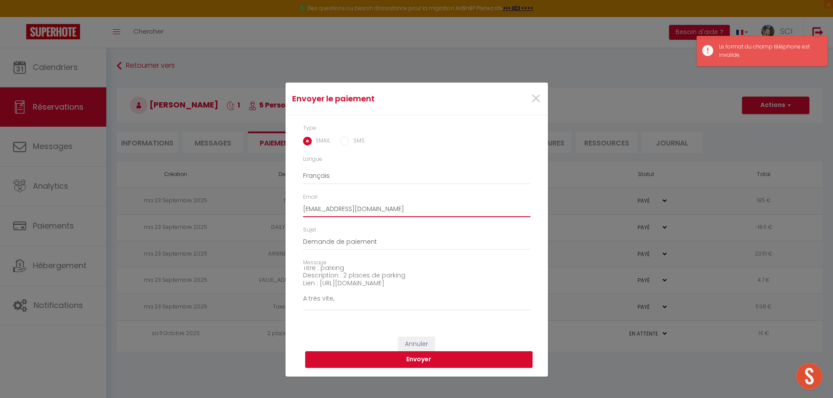
click at [473, 208] on input "[EMAIL_ADDRESS][DOMAIN_NAME]" at bounding box center [416, 210] width 227 height 16
drag, startPoint x: 473, startPoint y: 208, endPoint x: 264, endPoint y: 217, distance: 209.2
click at [264, 217] on div "Envoyer le paiement × Type EMAIL SMS Langue Anglais Français Espagnol Portugais…" at bounding box center [416, 199] width 833 height 398
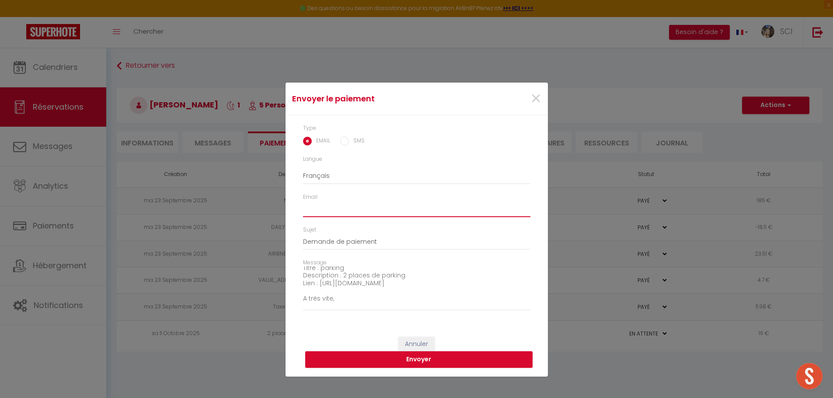
paste input "[EMAIL_ADDRESS][DOMAIN_NAME]"
type input "[EMAIL_ADDRESS][DOMAIN_NAME]"
click at [431, 358] on button "Envoyer" at bounding box center [418, 359] width 227 height 17
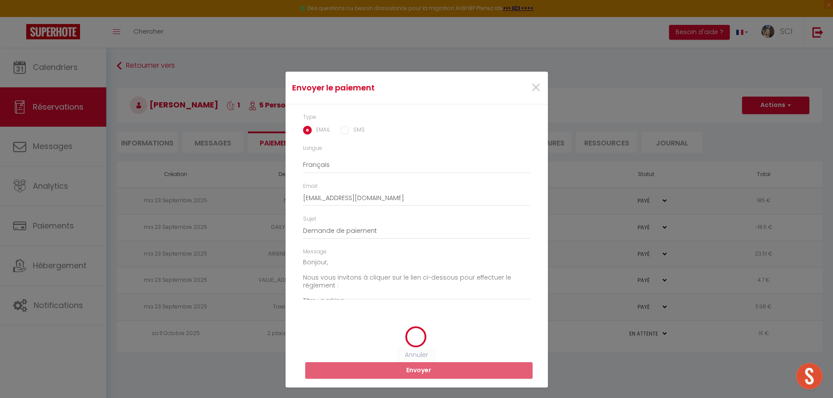
scroll to position [61, 0]
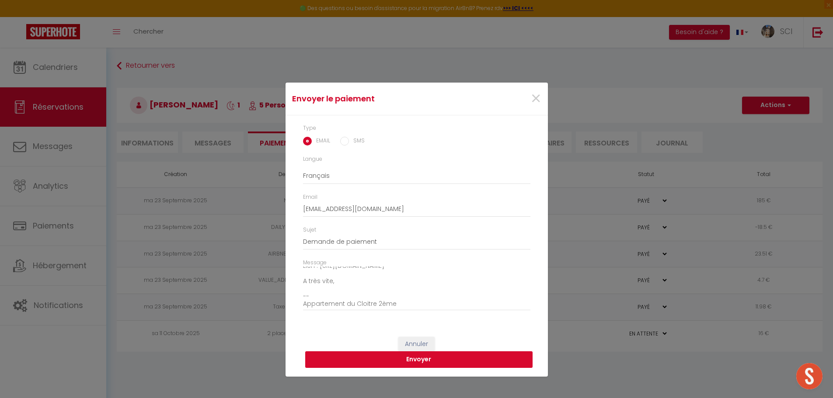
click at [411, 360] on button "Envoyer" at bounding box center [418, 359] width 227 height 17
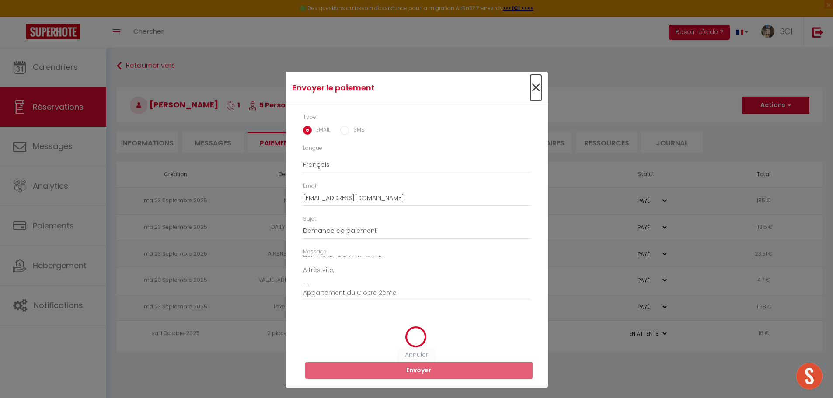
click at [538, 89] on span "×" at bounding box center [535, 88] width 11 height 26
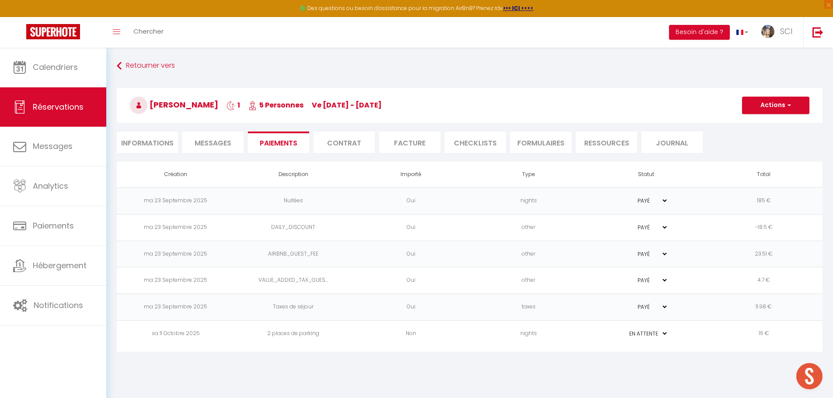
click at [313, 334] on td "2 places de parking" at bounding box center [293, 334] width 118 height 27
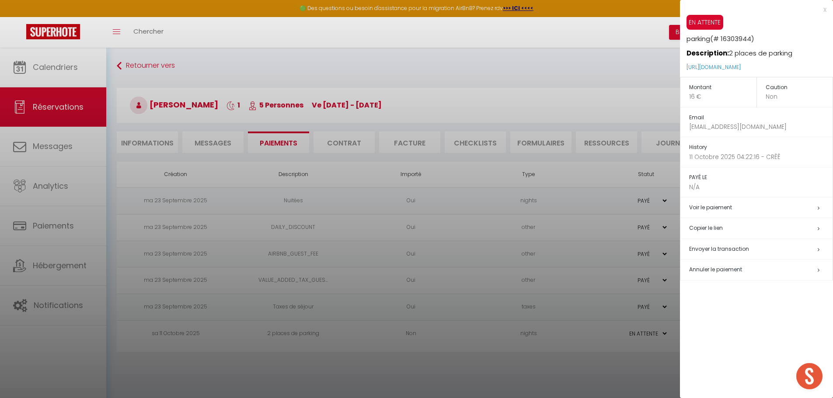
click at [706, 226] on h5 "Copier le lien" at bounding box center [760, 228] width 143 height 10
drag, startPoint x: 508, startPoint y: 91, endPoint x: 448, endPoint y: 115, distance: 64.0
click at [508, 91] on div at bounding box center [416, 199] width 833 height 398
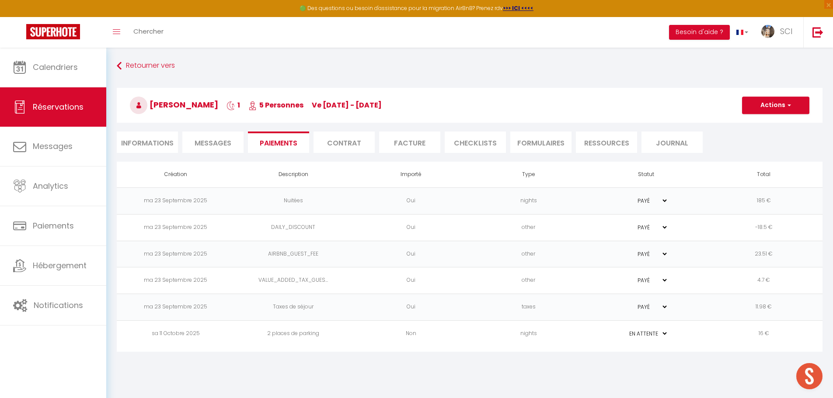
click at [150, 146] on li "Informations" at bounding box center [147, 142] width 61 height 21
select select
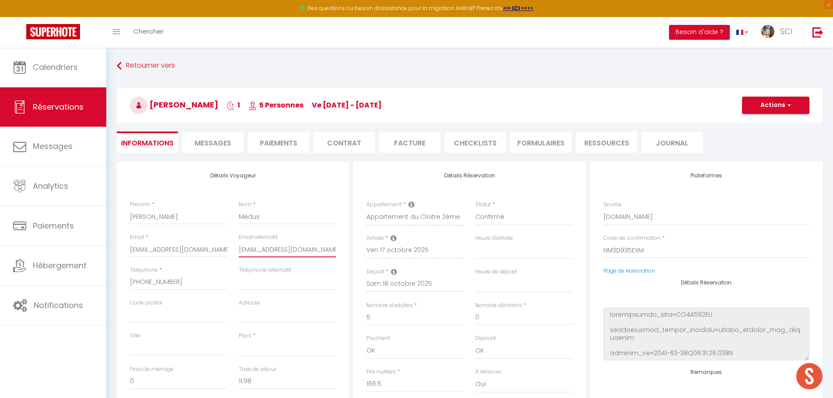
select select
checkbox input "false"
drag, startPoint x: 314, startPoint y: 251, endPoint x: 236, endPoint y: 257, distance: 78.1
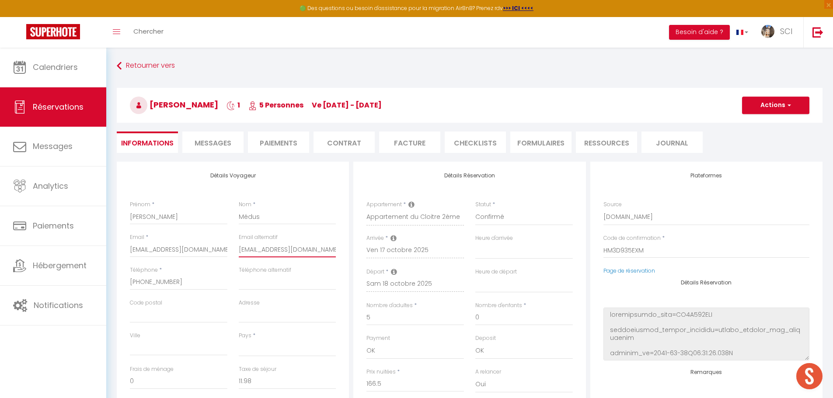
click at [236, 257] on div "Email alternatif laurameds@icloud.com" at bounding box center [287, 249] width 109 height 33
click at [283, 144] on li "Paiements" at bounding box center [278, 142] width 61 height 21
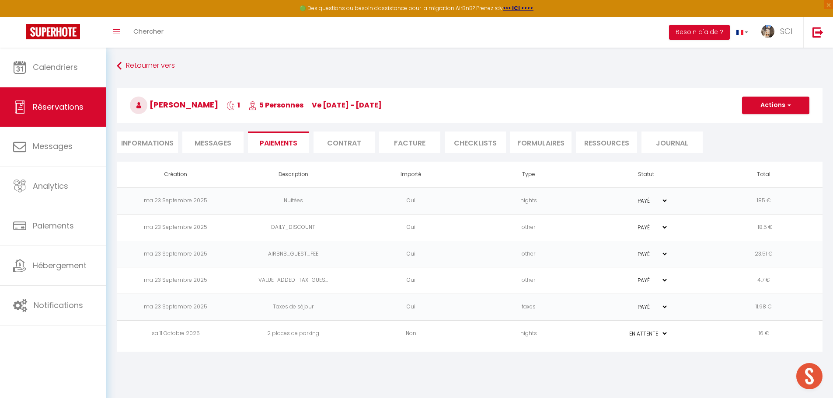
click at [534, 333] on td "nights" at bounding box center [528, 334] width 118 height 27
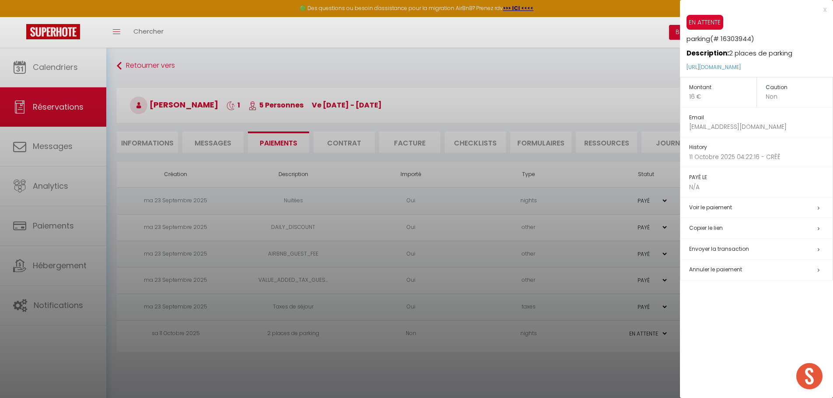
click at [715, 227] on h5 "Copier le lien" at bounding box center [760, 228] width 143 height 10
click at [210, 119] on div at bounding box center [416, 199] width 833 height 398
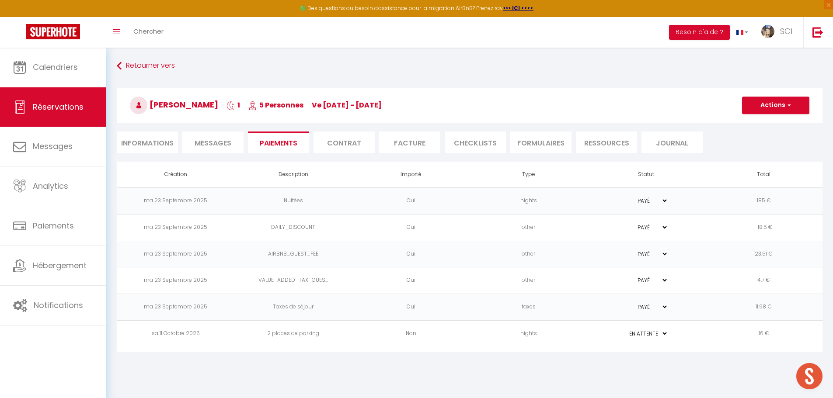
click at [153, 138] on li "Informations" at bounding box center [147, 142] width 61 height 21
select select
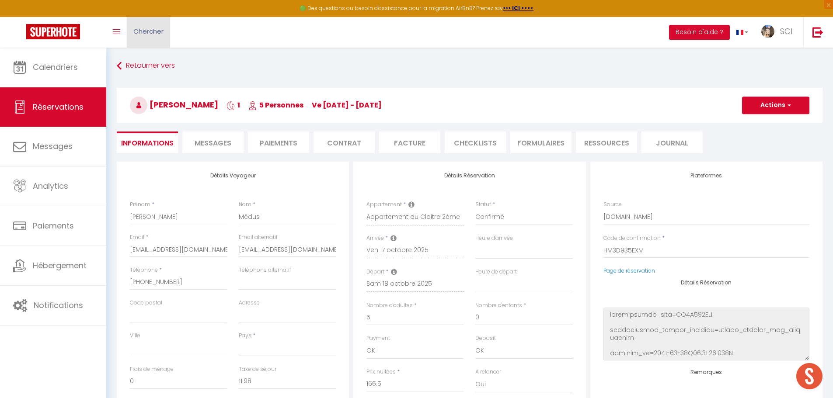
click at [160, 45] on link "Chercher" at bounding box center [148, 32] width 43 height 31
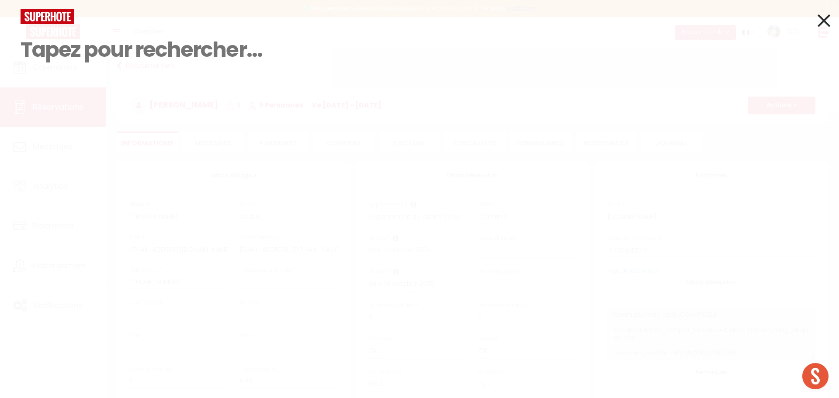
paste input "[EMAIL_ADDRESS][DOMAIN_NAME]"
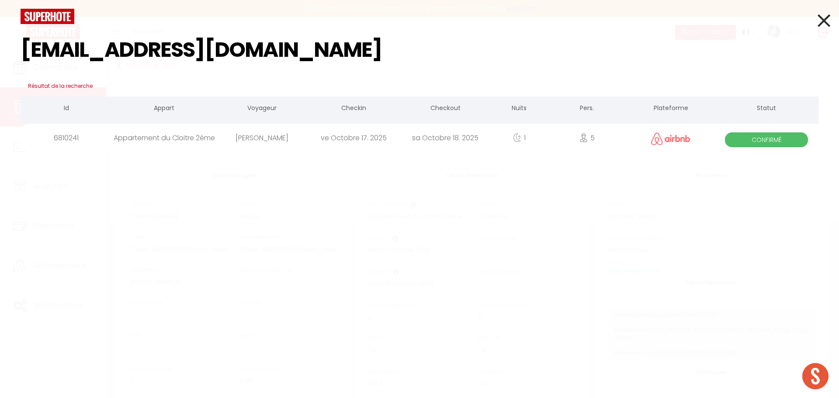
type input "[EMAIL_ADDRESS][DOMAIN_NAME]"
click at [257, 139] on div "[PERSON_NAME]" at bounding box center [262, 138] width 92 height 28
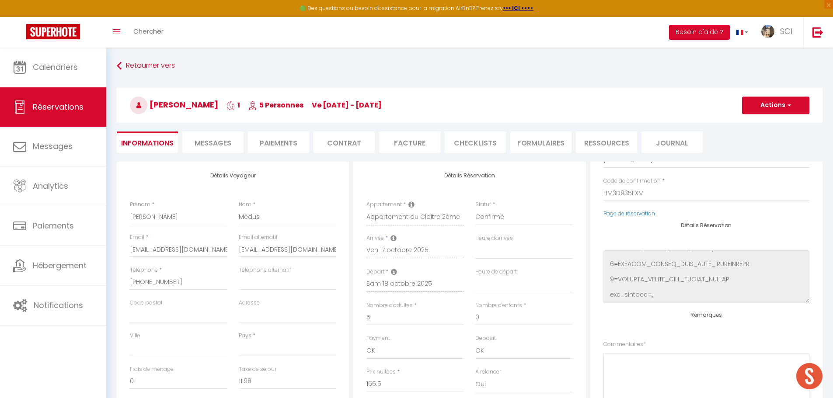
scroll to position [111, 0]
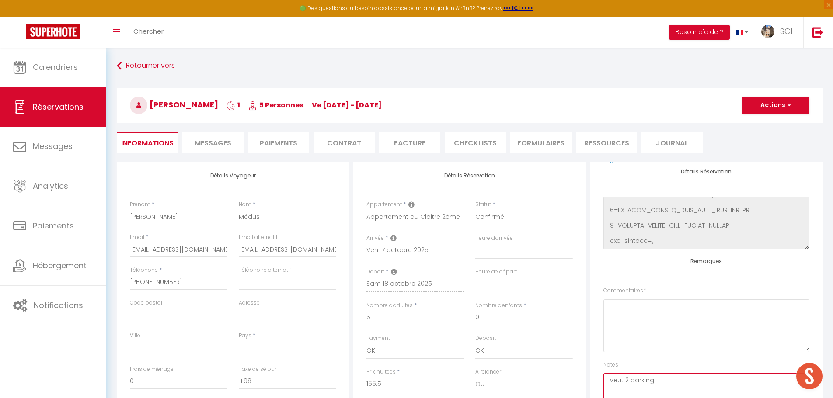
drag, startPoint x: 613, startPoint y: 385, endPoint x: 584, endPoint y: 387, distance: 29.8
click at [584, 387] on div "Détails Voyageur Prénom * Laura Nom * Médus Email * zl1irkp8epywlvdhdvvaqi6iaqi…" at bounding box center [470, 318] width 710 height 313
click at [658, 386] on textarea "PPL 2 parking" at bounding box center [706, 399] width 206 height 53
type textarea "PPL 2 parking (cours)"
click at [777, 108] on button "Actions" at bounding box center [775, 105] width 67 height 17
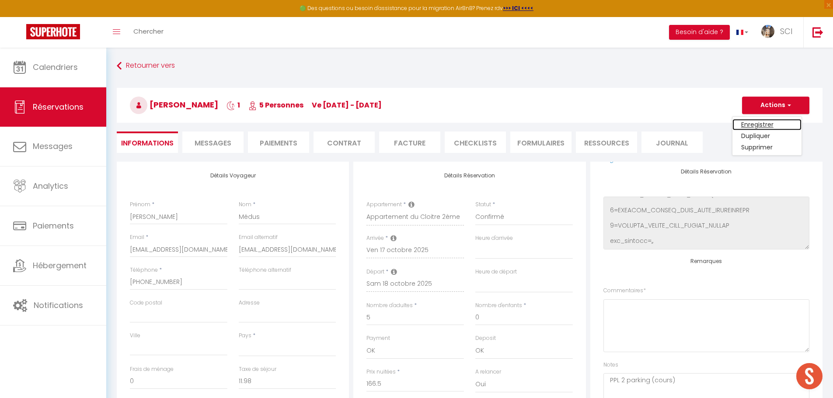
click at [754, 124] on link "Enregistrer" at bounding box center [766, 124] width 69 height 11
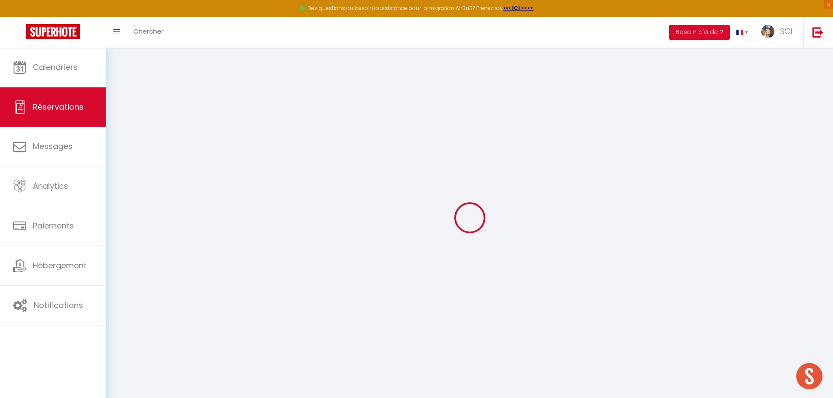
select select "not_cancelled"
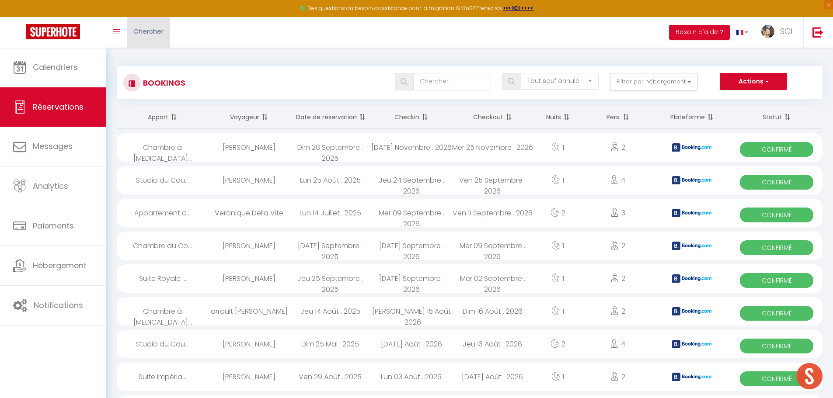
click at [147, 33] on span "Chercher" at bounding box center [148, 31] width 30 height 9
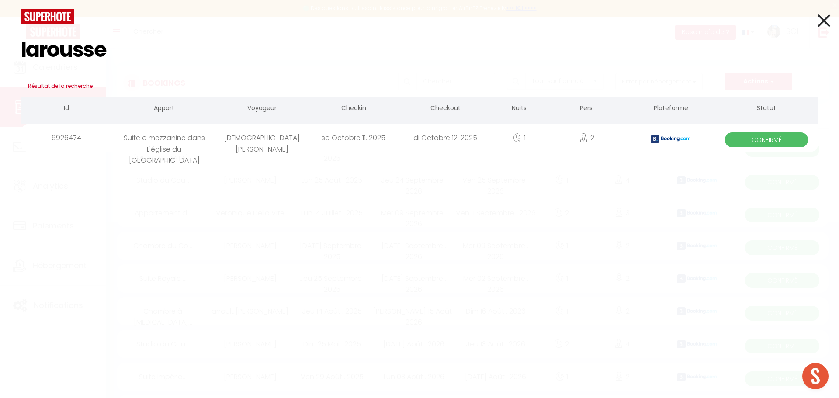
type input "larousse"
click at [822, 23] on icon at bounding box center [824, 21] width 13 height 22
